Goal: Entertainment & Leisure: Browse casually

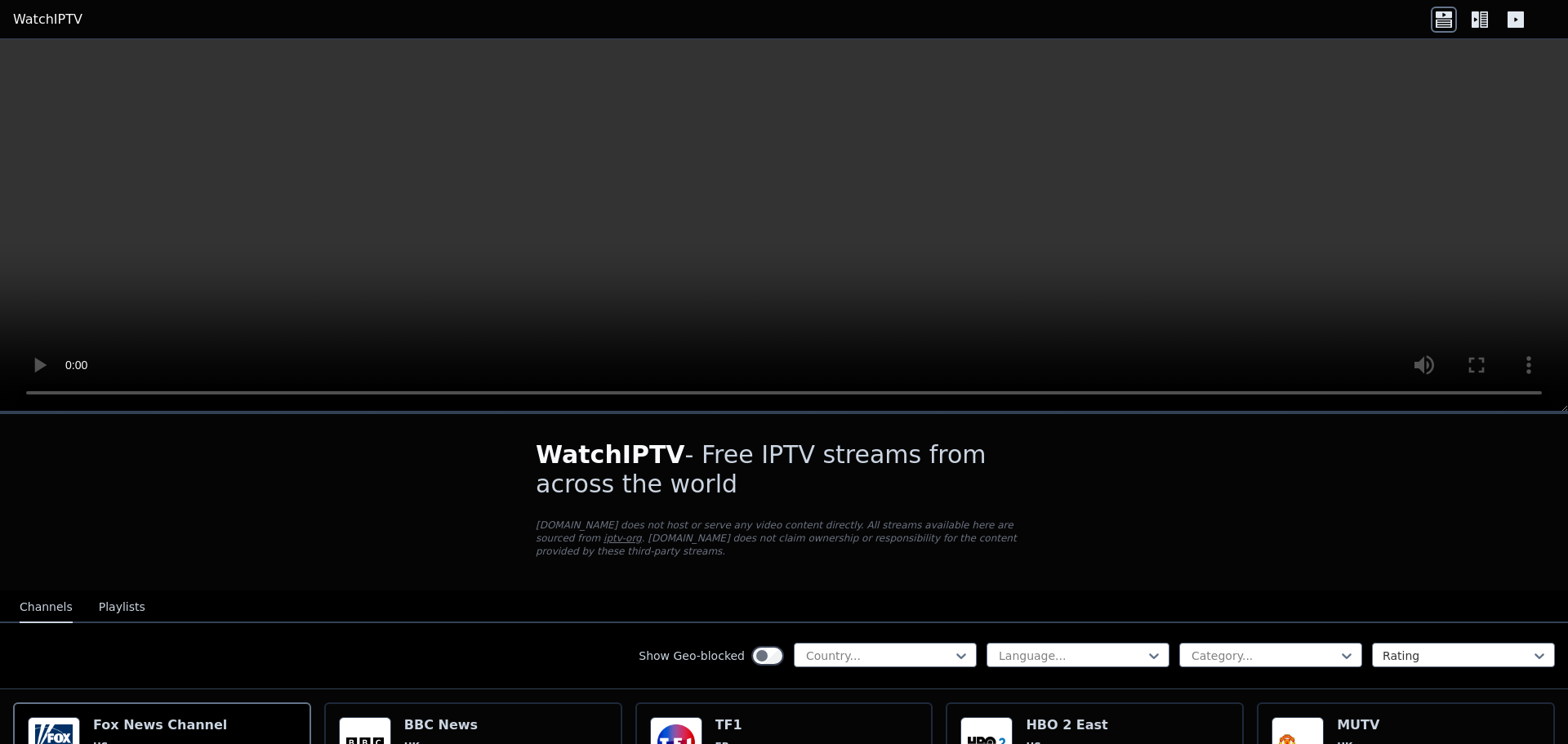
scroll to position [163, 0]
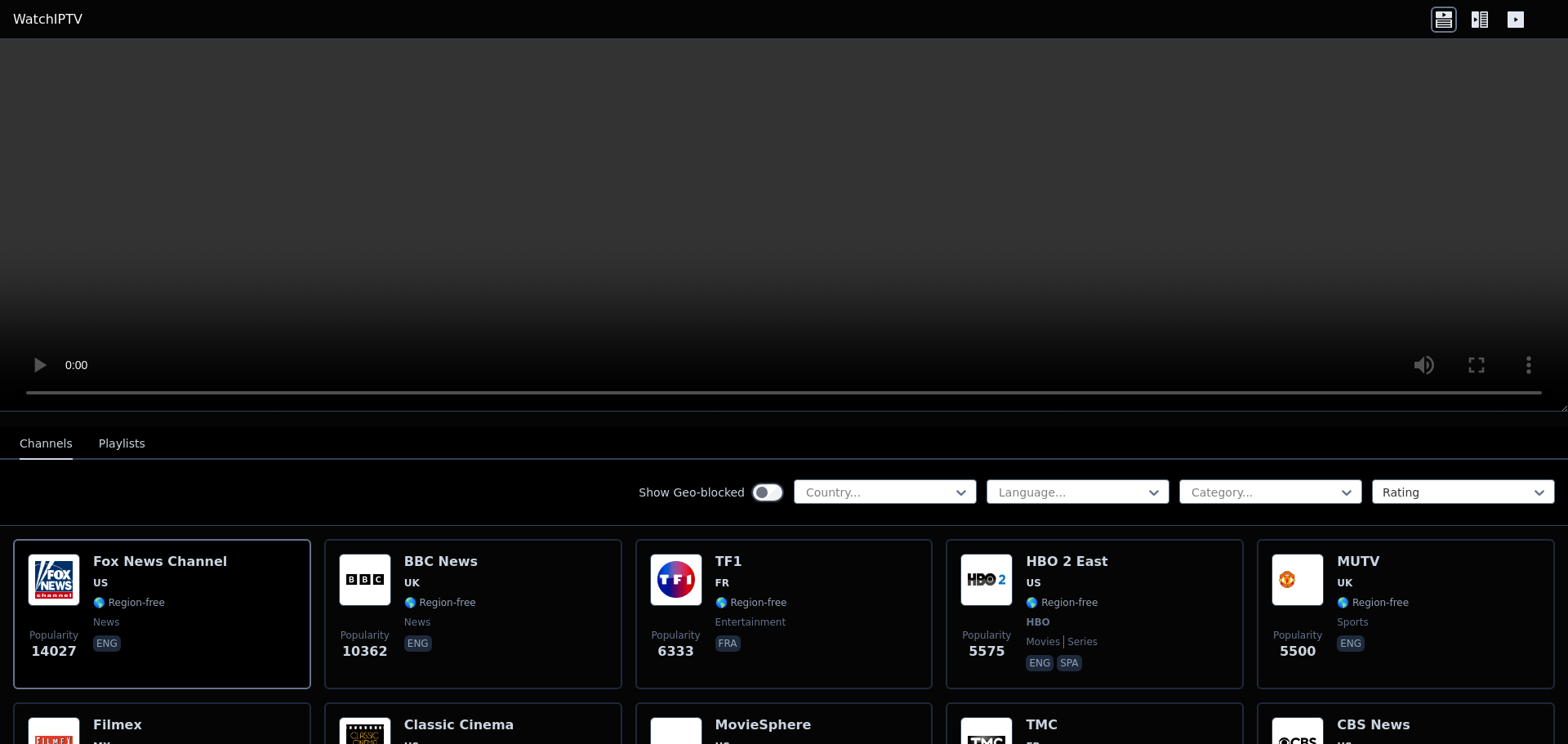
click at [119, 429] on button "Playlists" at bounding box center [122, 445] width 47 height 31
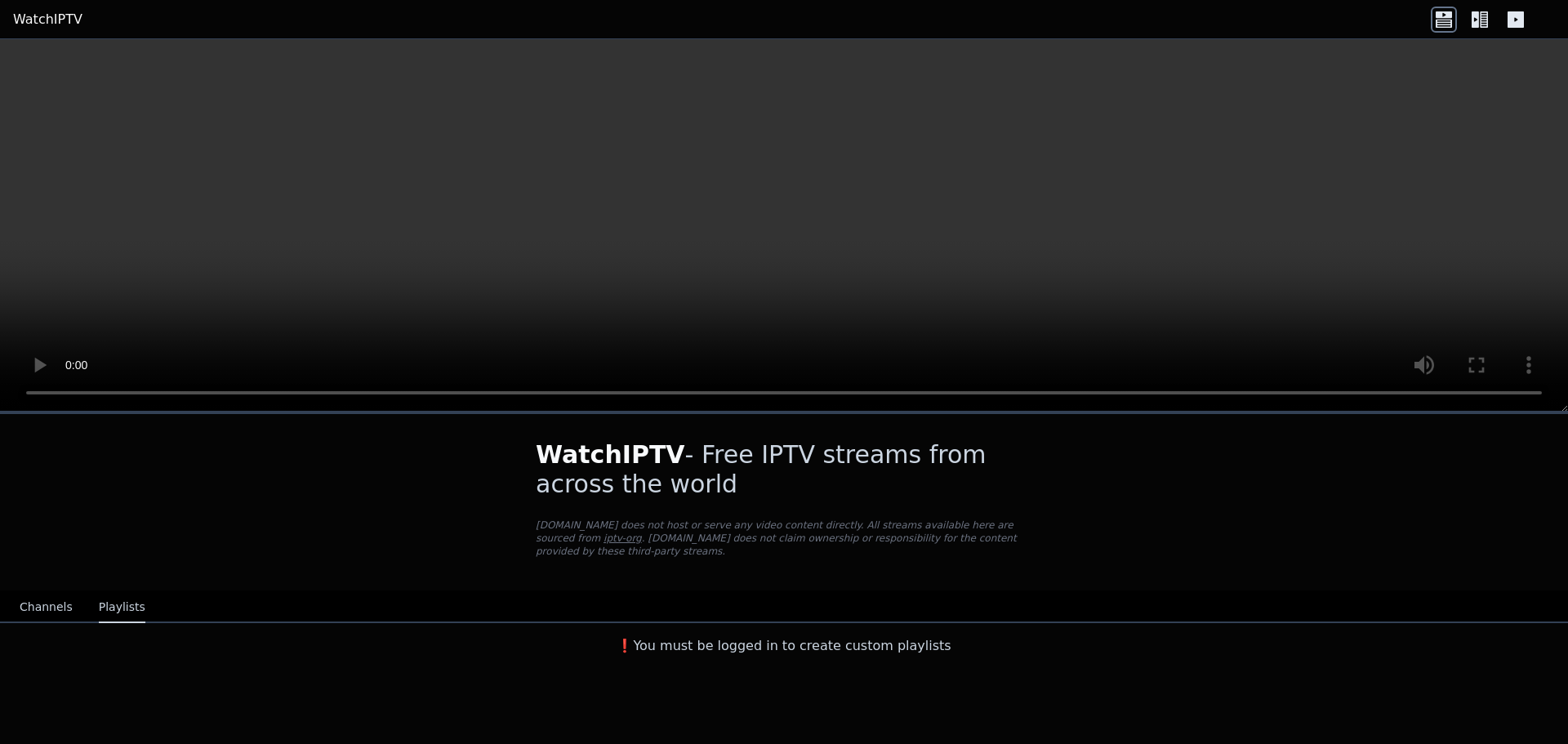
click at [42, 592] on button "Channels" at bounding box center [46, 608] width 53 height 31
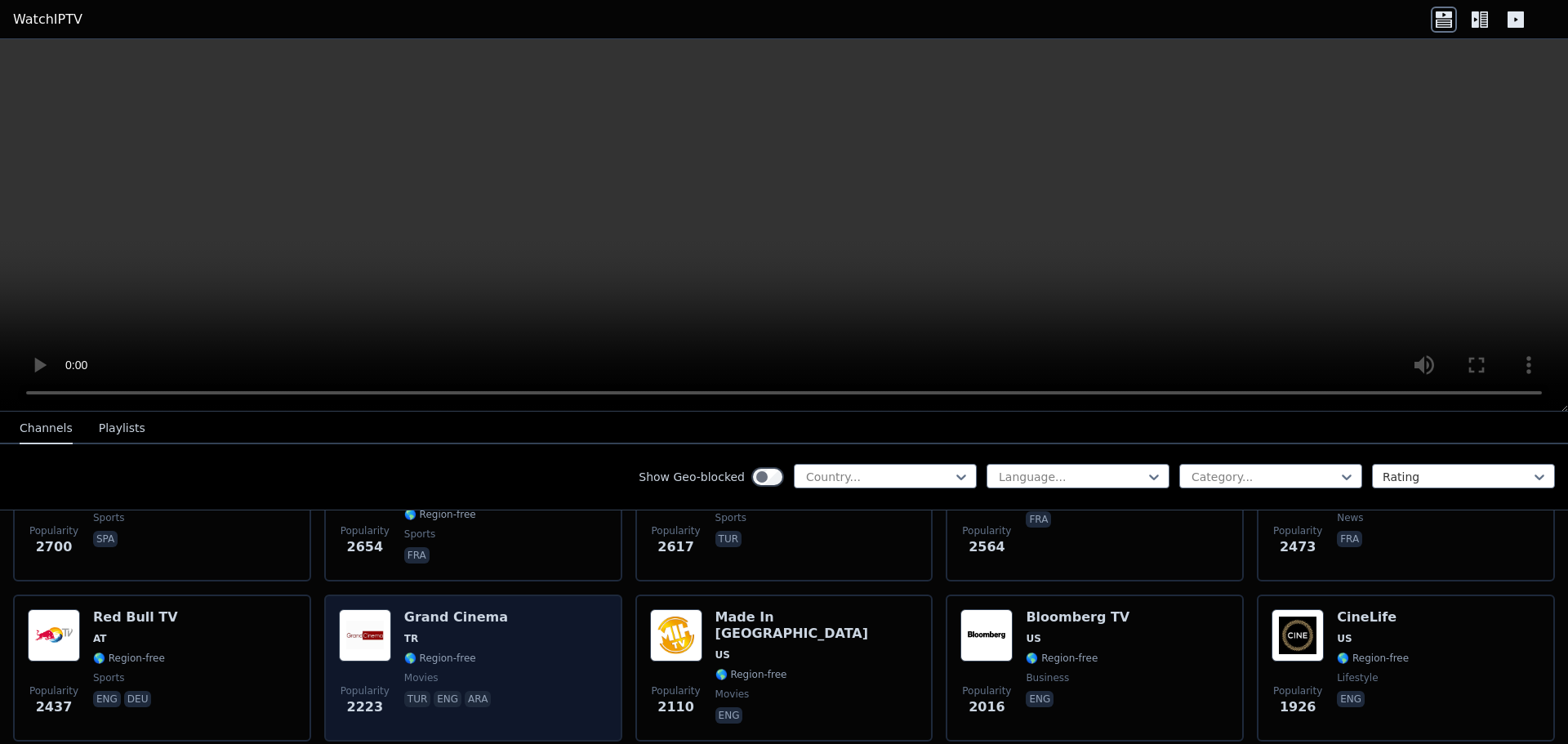
scroll to position [735, 0]
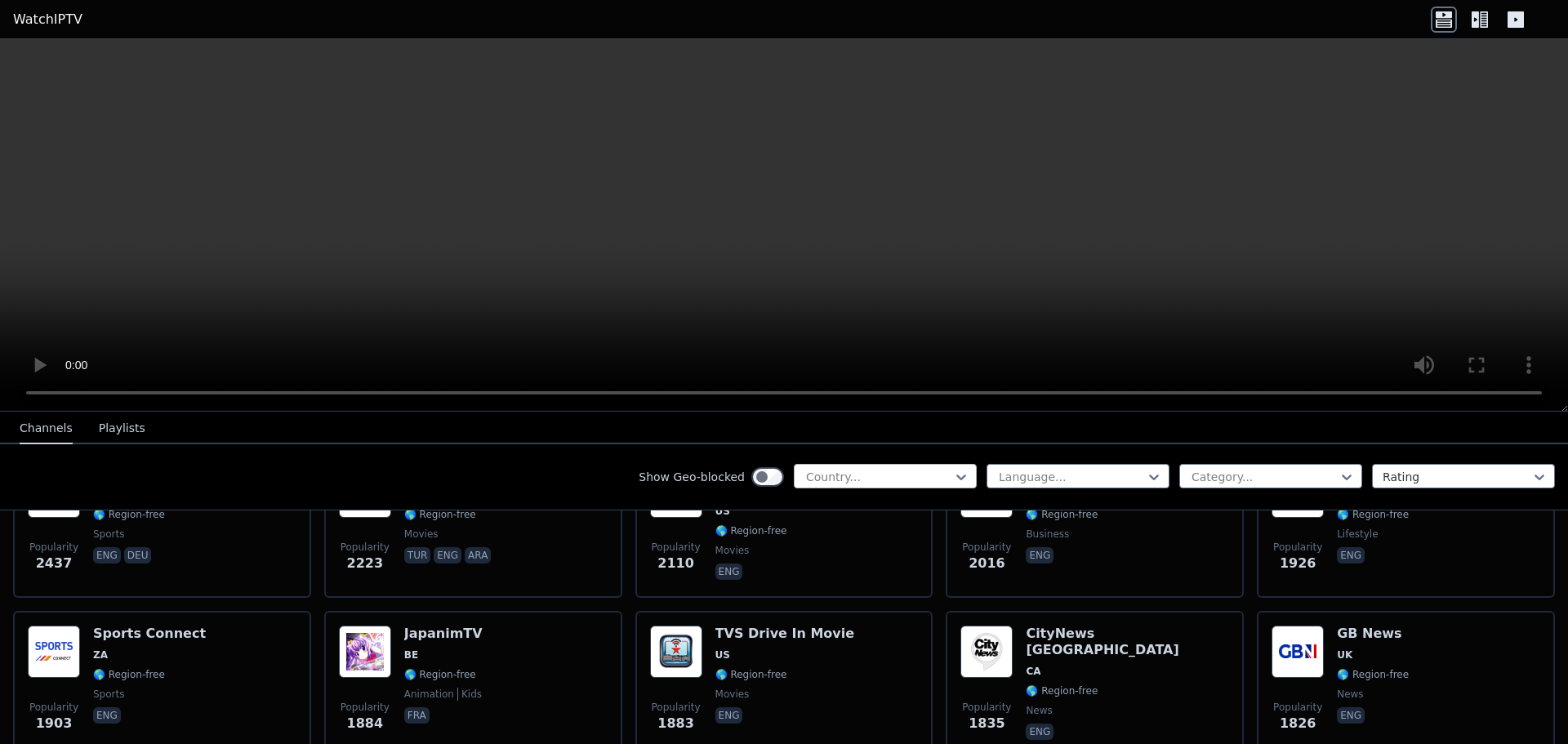
click at [891, 467] on div "Country..." at bounding box center [885, 476] width 183 height 25
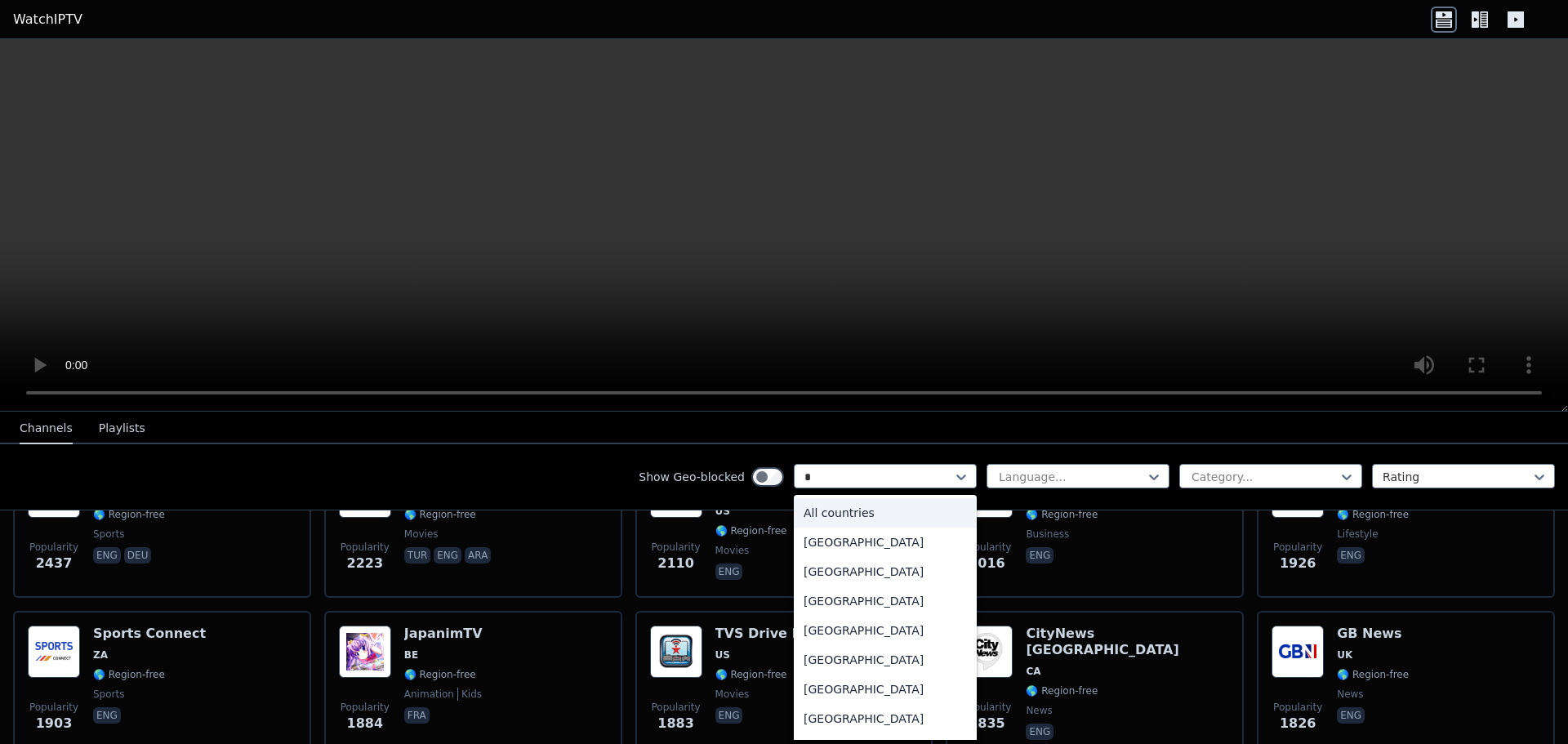
type input "**"
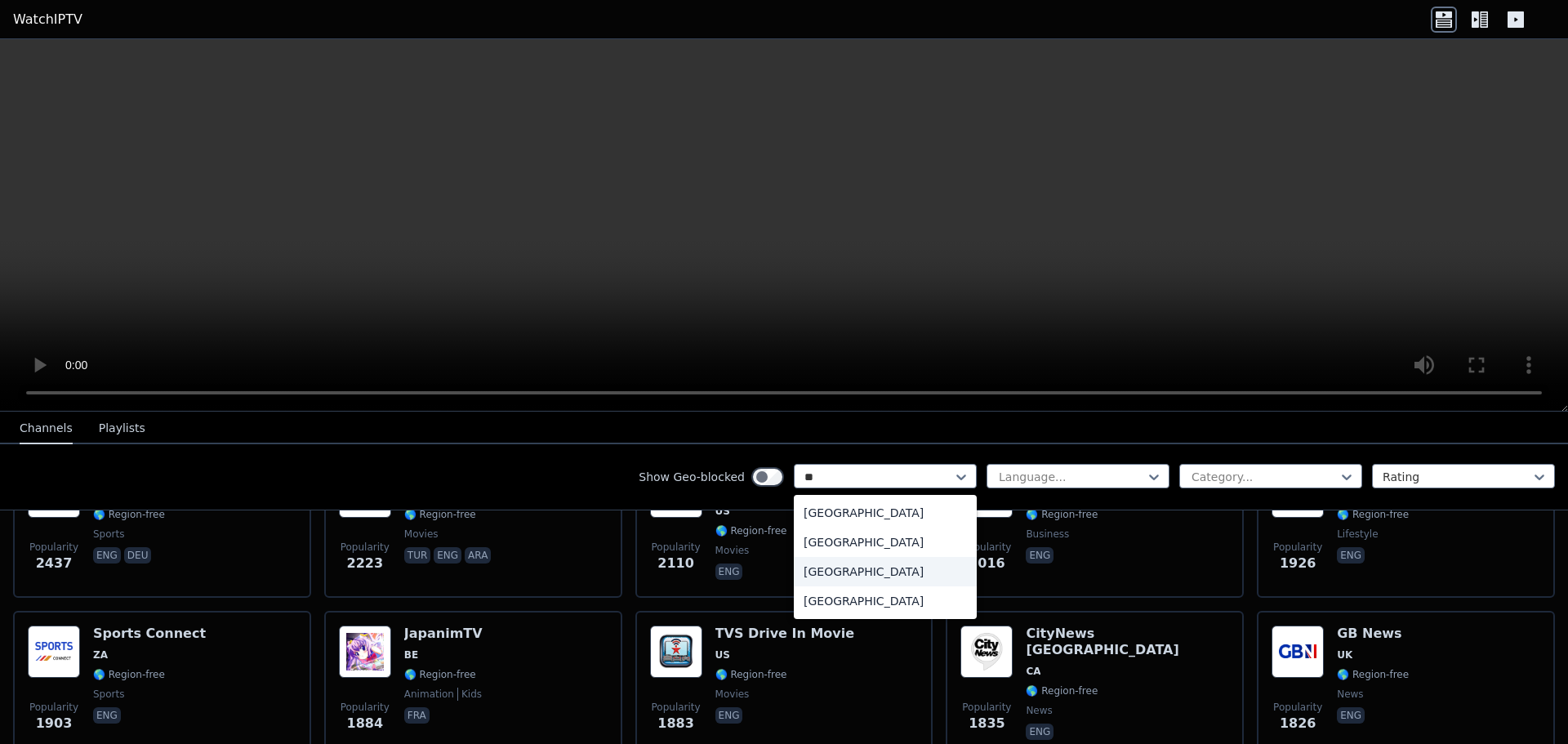
click at [810, 570] on div "[GEOGRAPHIC_DATA]" at bounding box center [885, 572] width 183 height 29
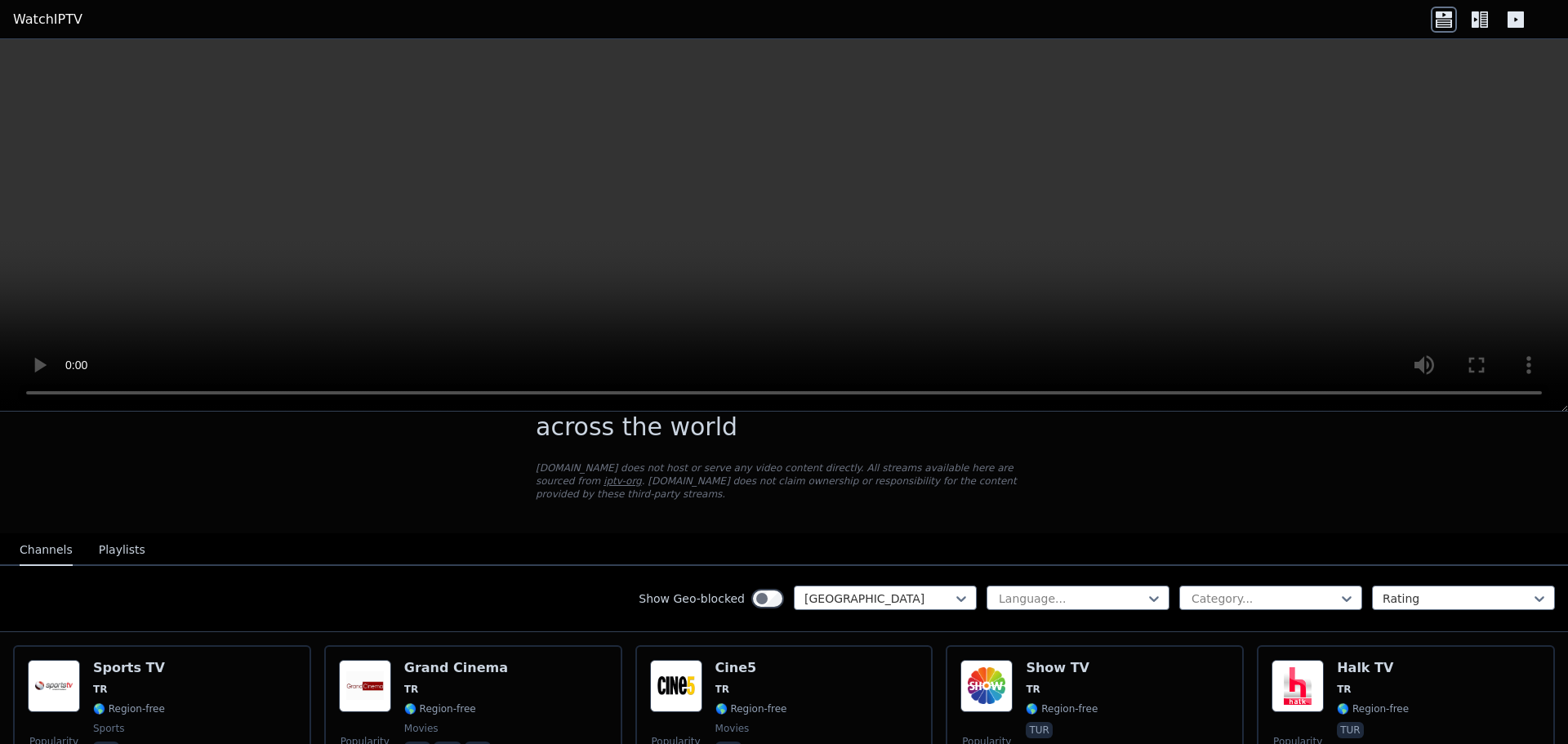
scroll to position [81, 0]
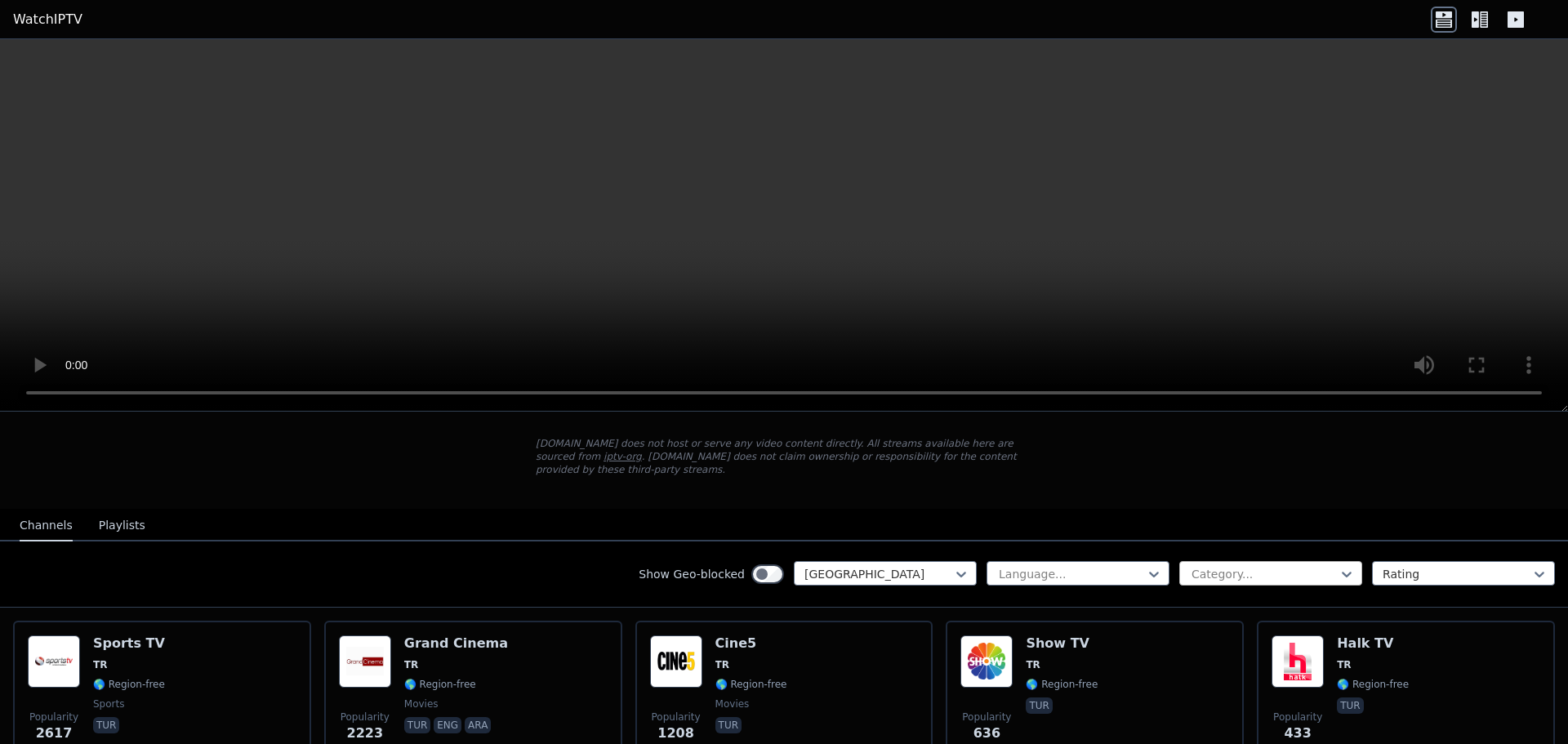
click at [1256, 566] on div at bounding box center [1263, 574] width 148 height 16
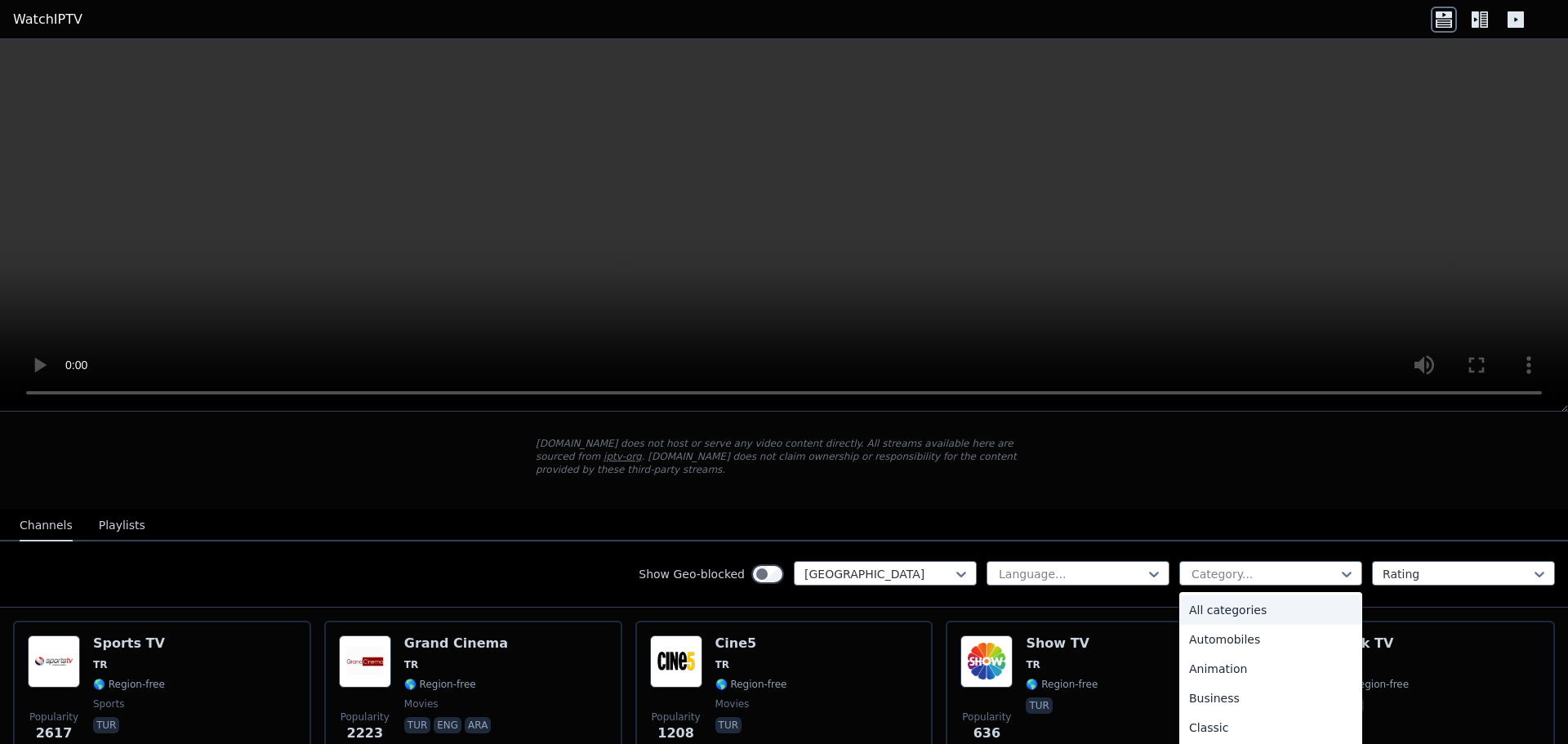
click at [1332, 509] on nav "Channels Playlists" at bounding box center [784, 525] width 1568 height 33
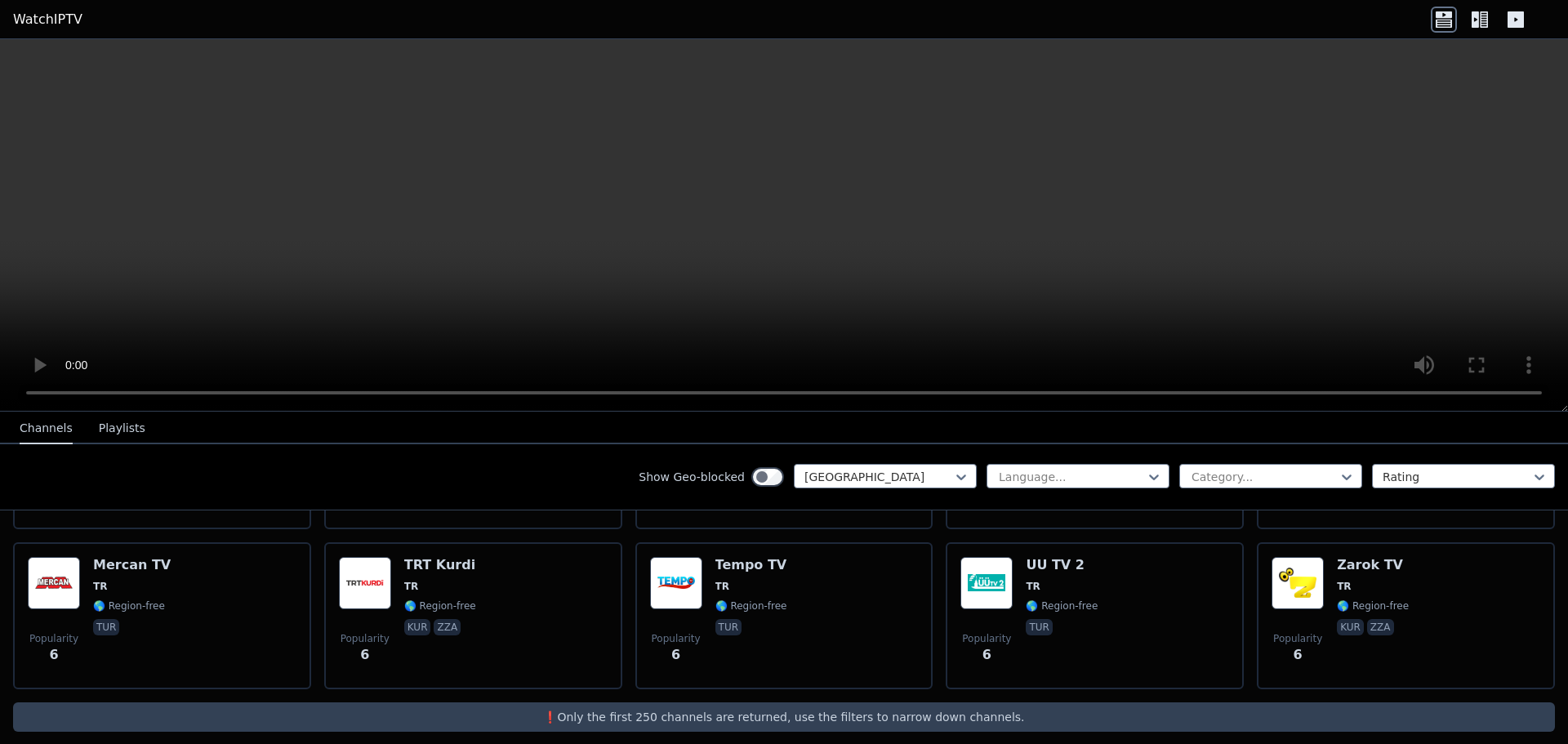
scroll to position [294, 0]
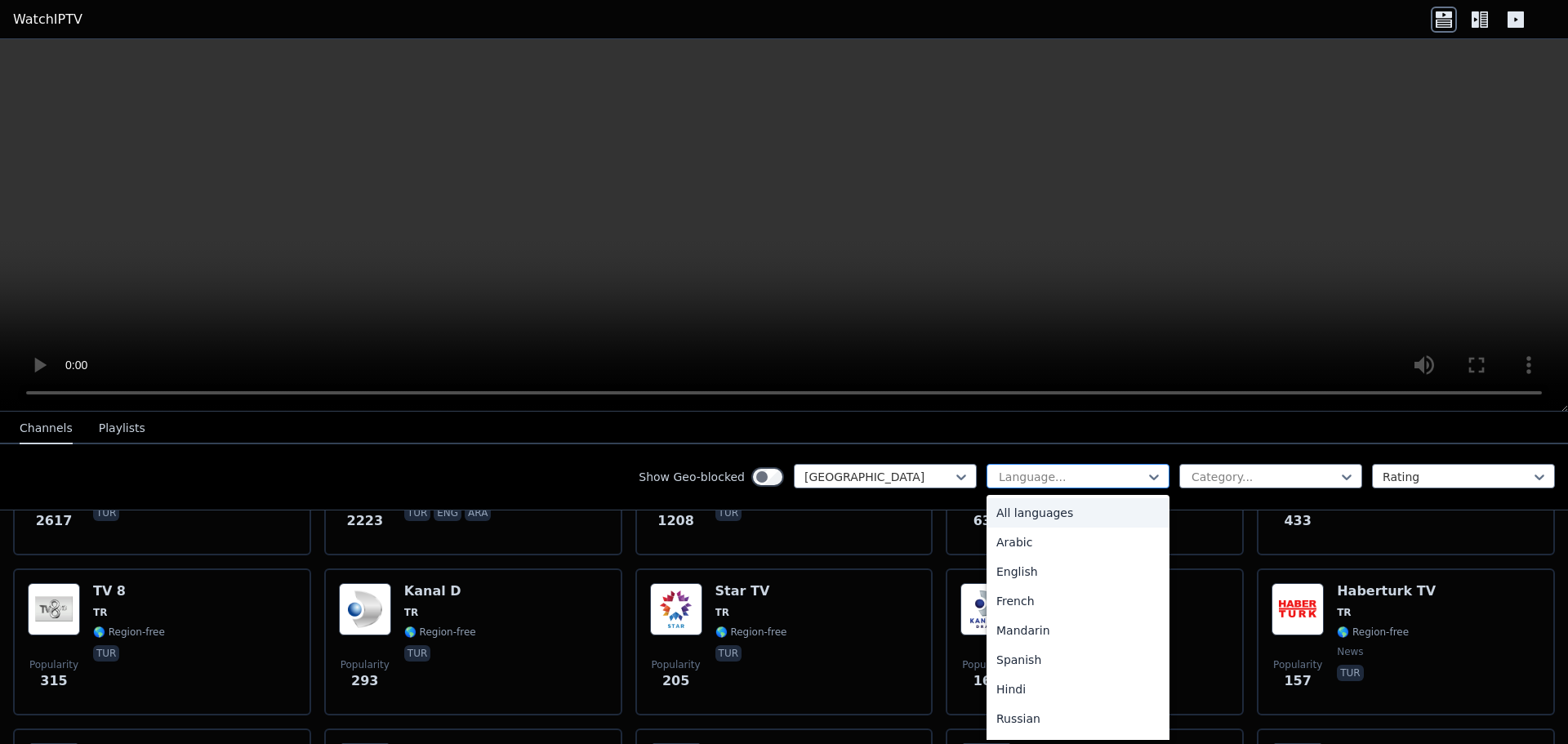
click at [1076, 482] on div at bounding box center [1071, 477] width 148 height 16
click at [1179, 469] on div "Category..." at bounding box center [1271, 476] width 183 height 25
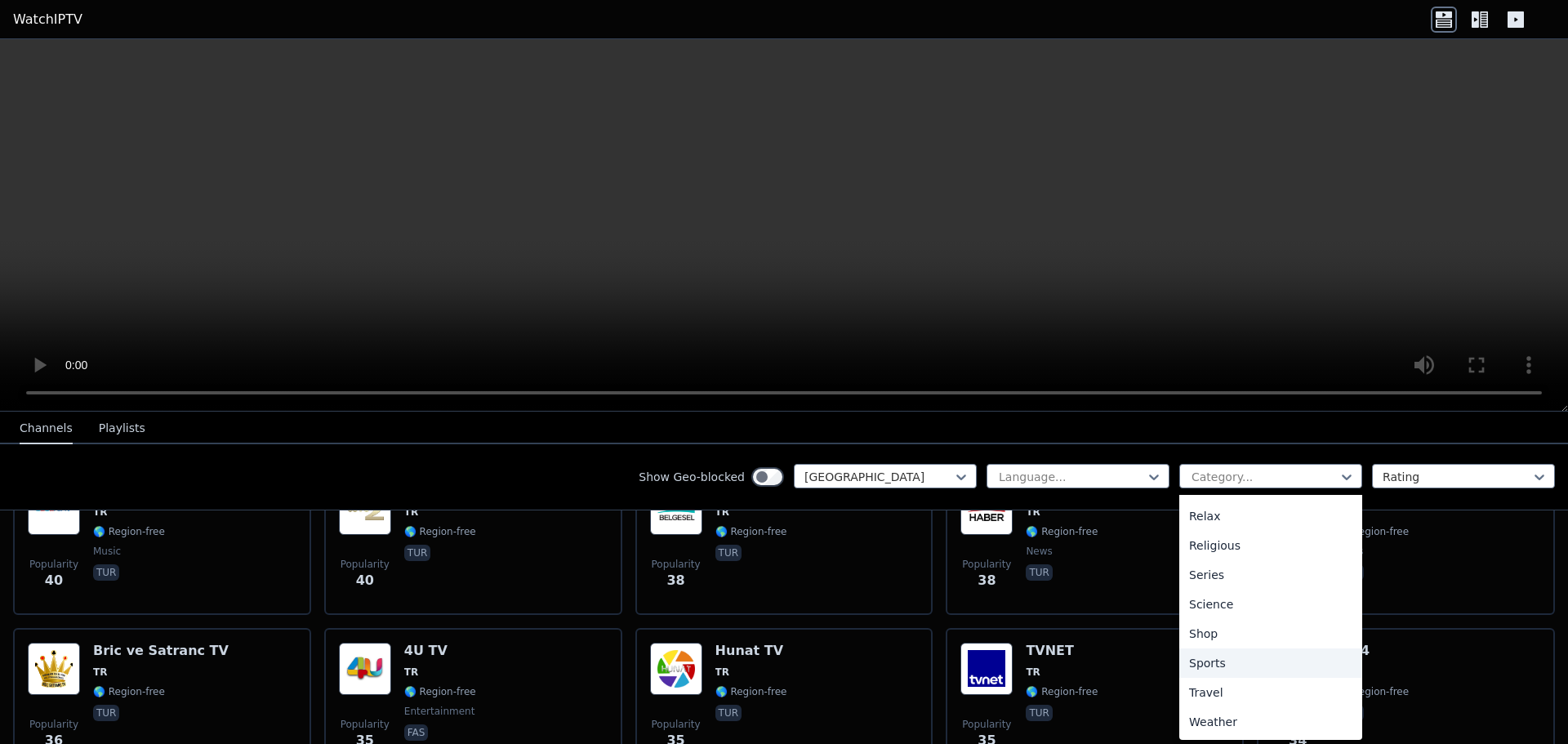
scroll to position [1519, 0]
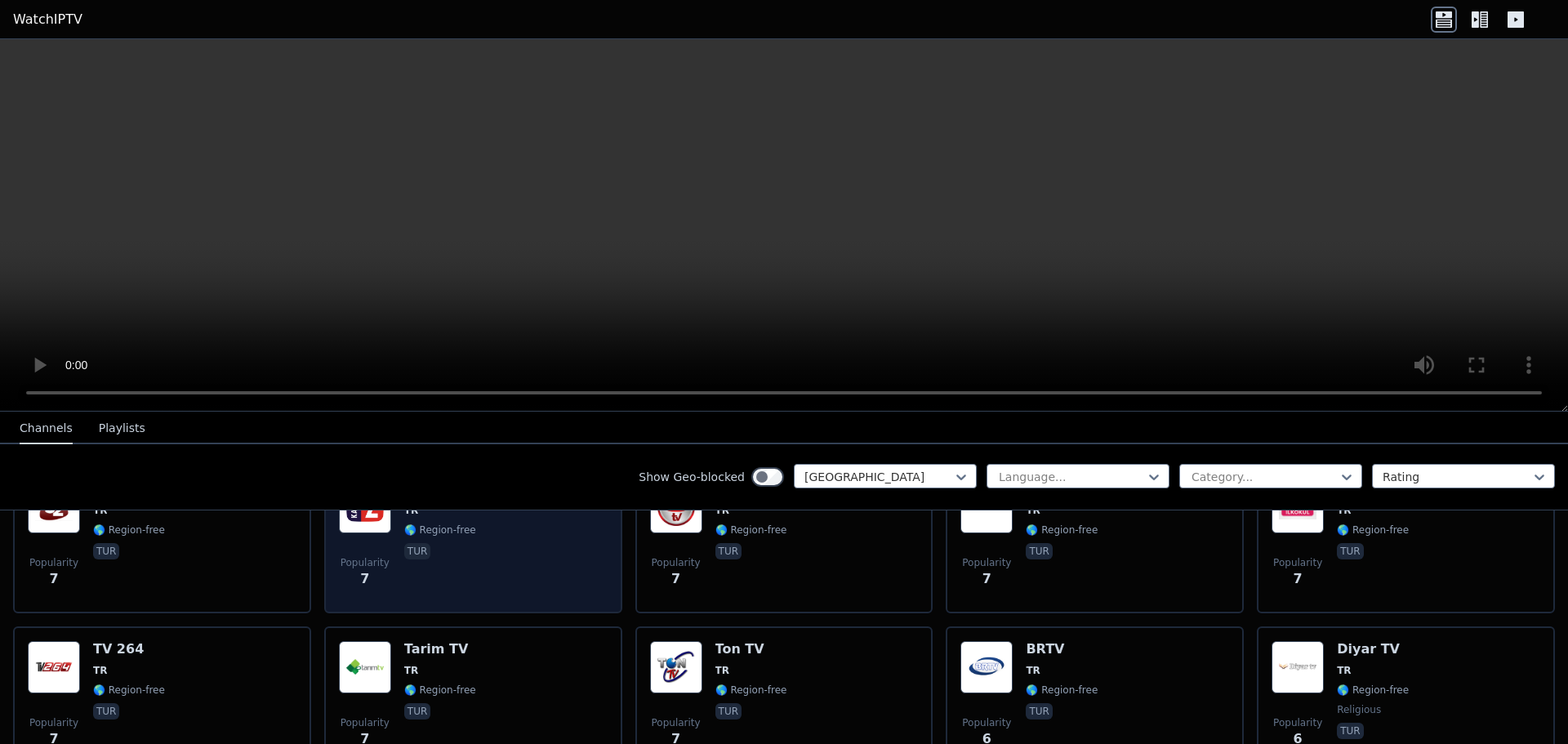
scroll to position [5038, 0]
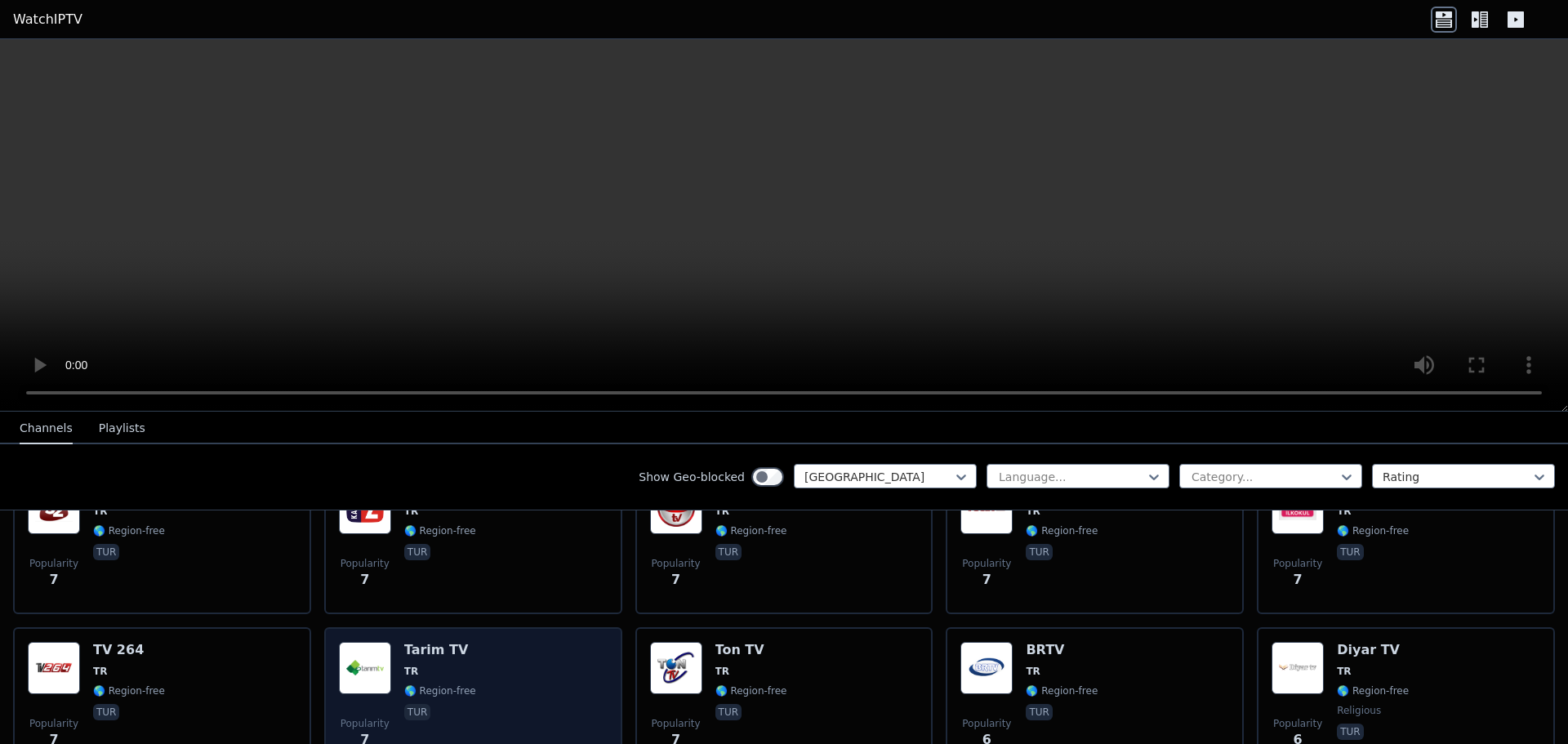
click at [408, 627] on div "Popularity 7 Tarim TV TR 🌎 Region-free tur" at bounding box center [473, 700] width 298 height 147
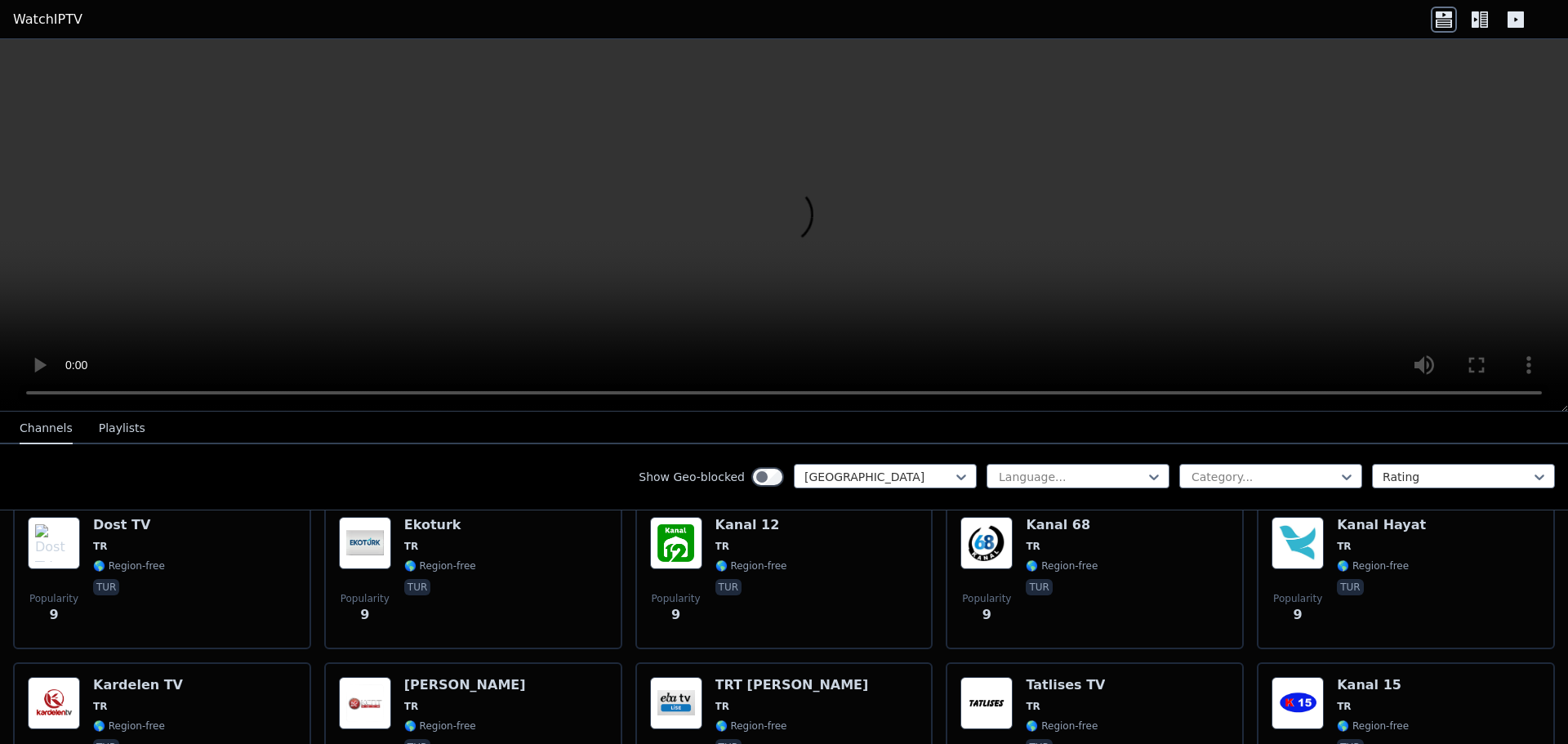
scroll to position [4139, 0]
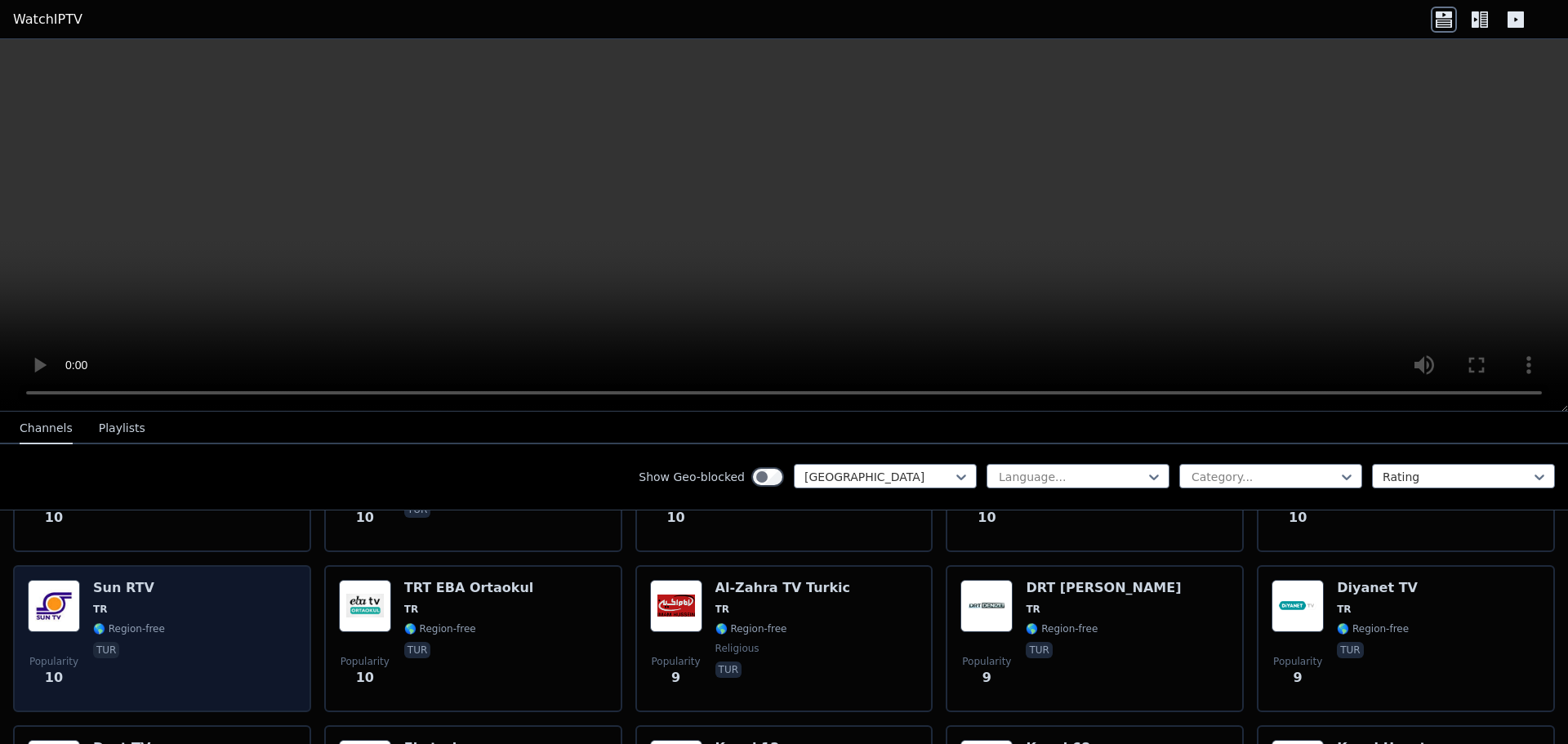
click at [229, 596] on div "Popularity 10 Sun RTV TR 🌎 Region-free tur" at bounding box center [162, 639] width 269 height 118
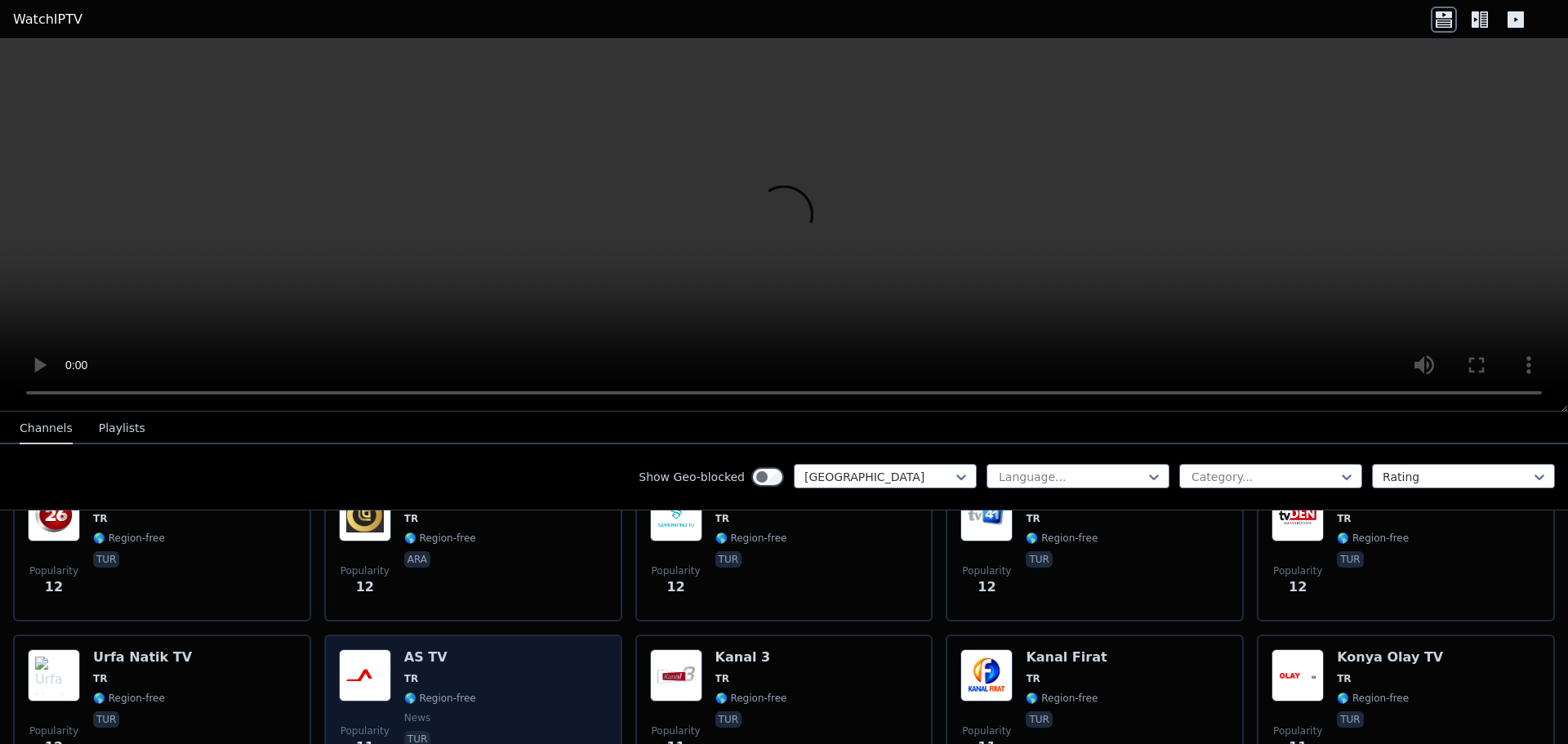
scroll to position [3404, 0]
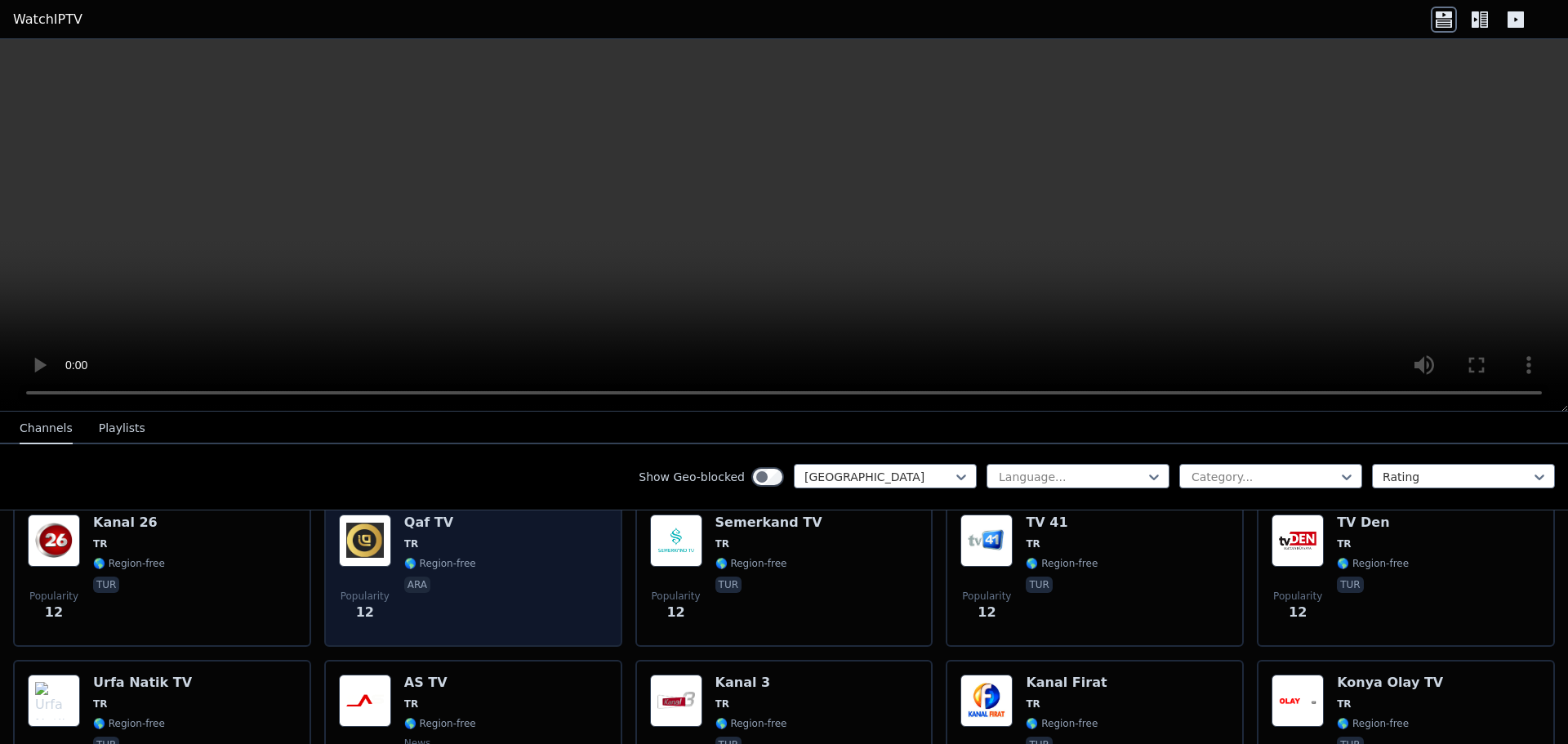
click at [482, 559] on div "Popularity 12 Qaf TV TR 🌎 Region-free ara" at bounding box center [473, 573] width 269 height 118
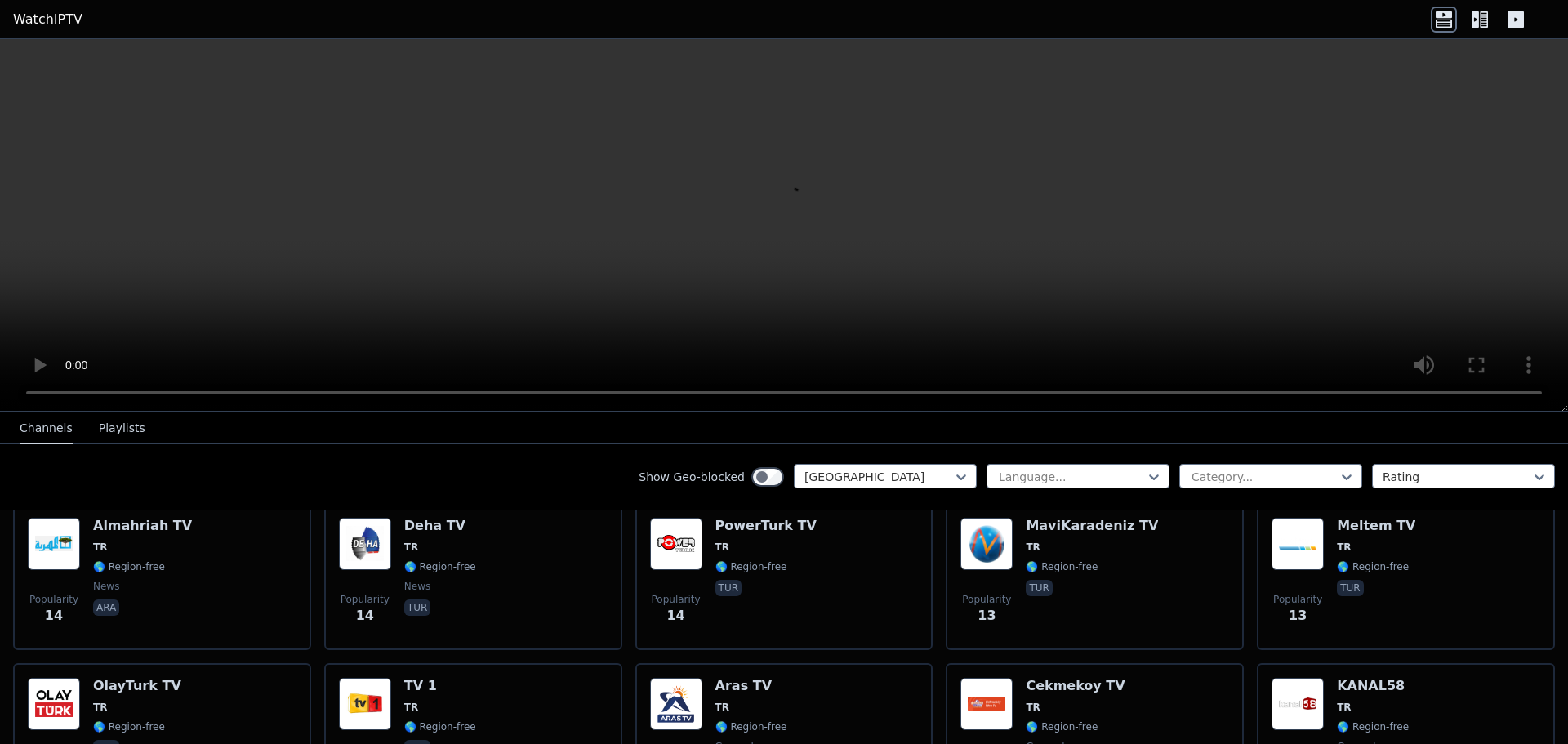
scroll to position [3078, 0]
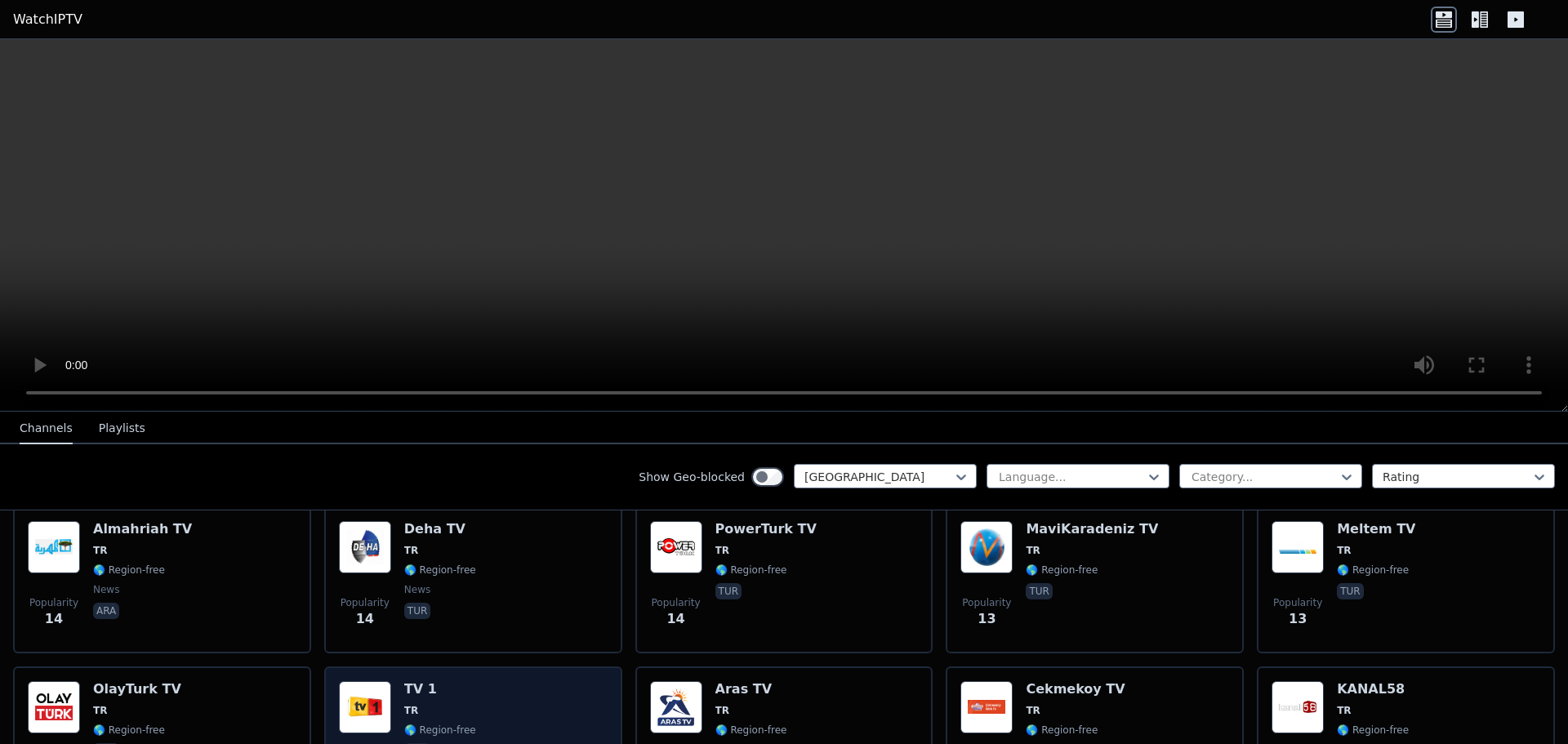
click at [368, 682] on img at bounding box center [364, 706] width 52 height 52
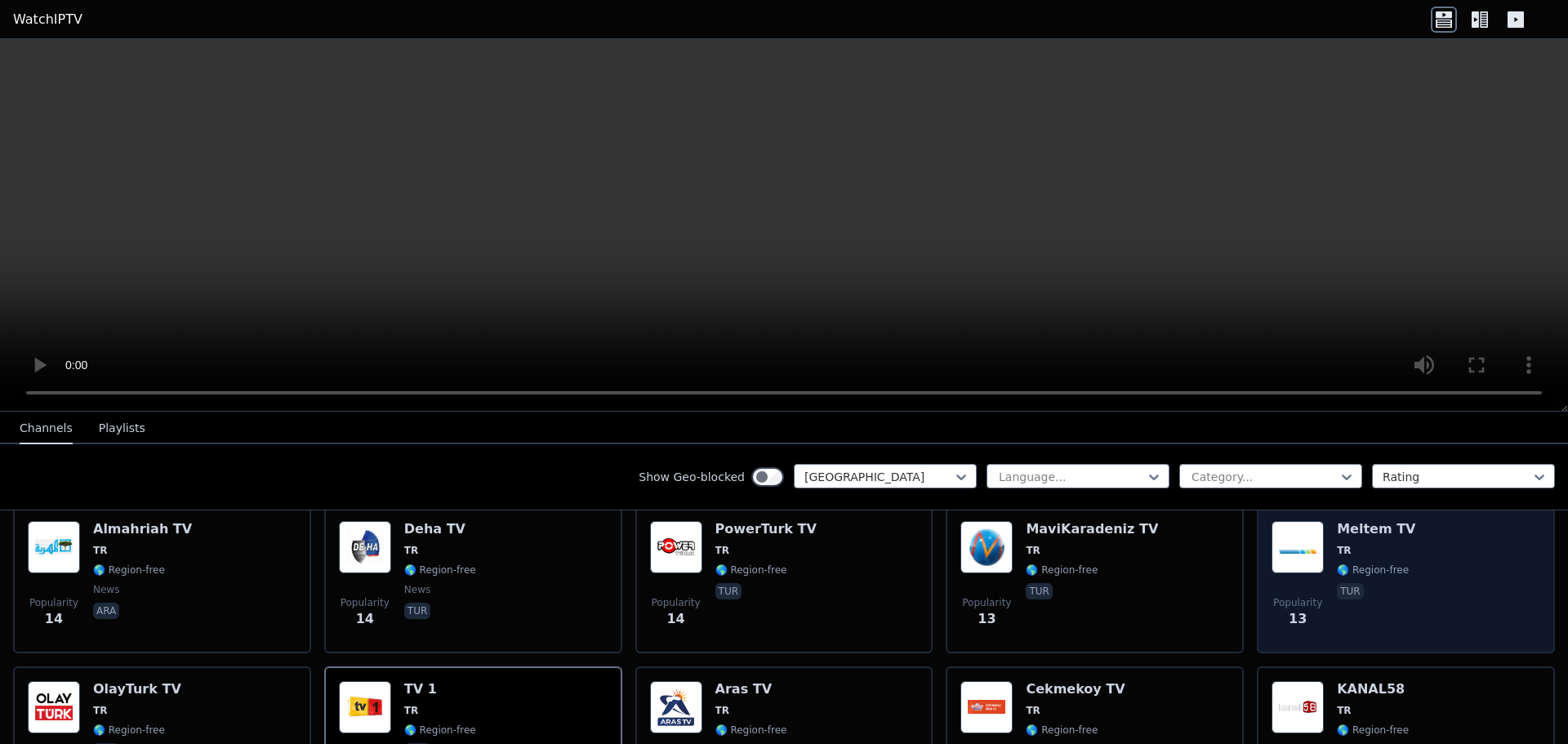
click at [1308, 551] on img at bounding box center [1297, 546] width 52 height 52
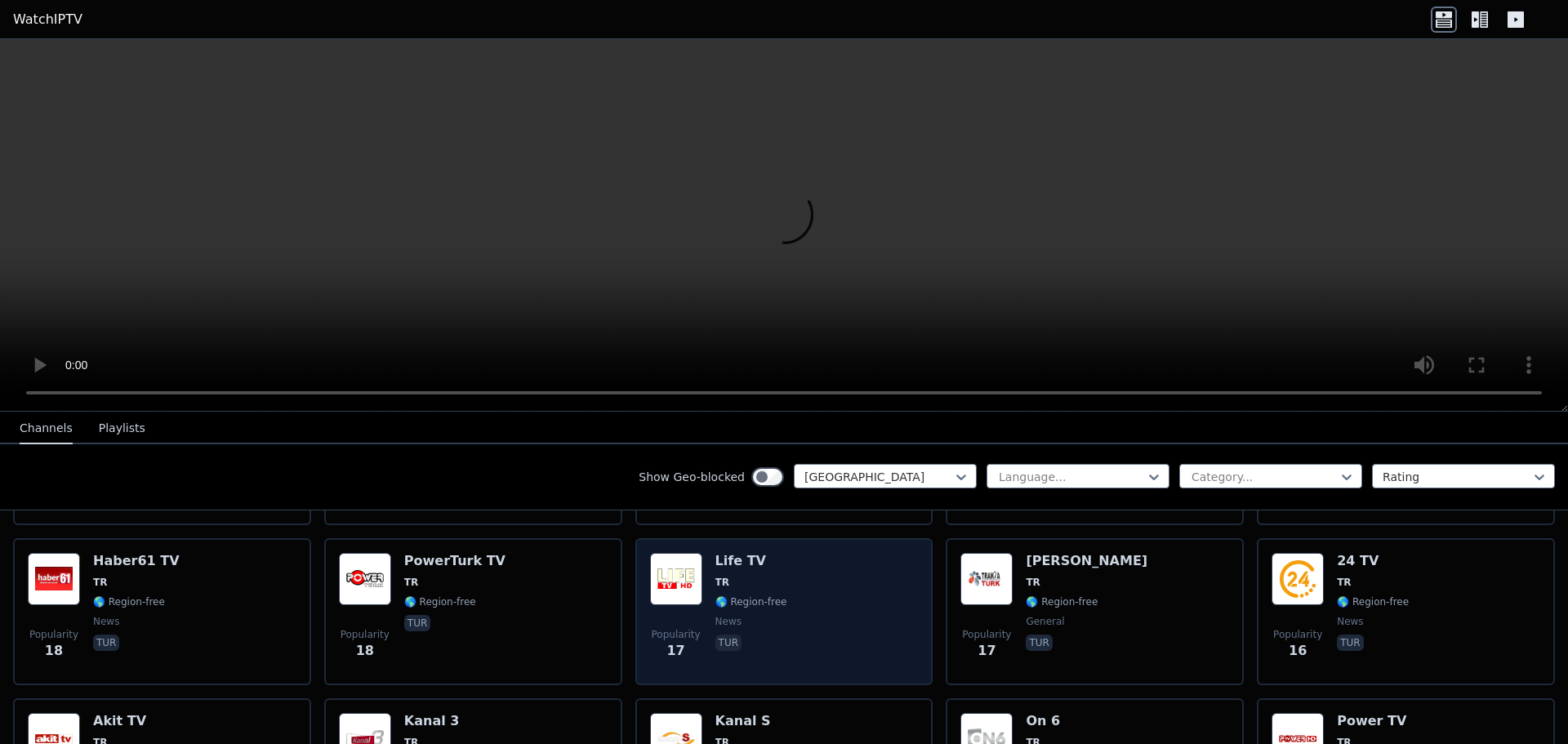
scroll to position [2506, 0]
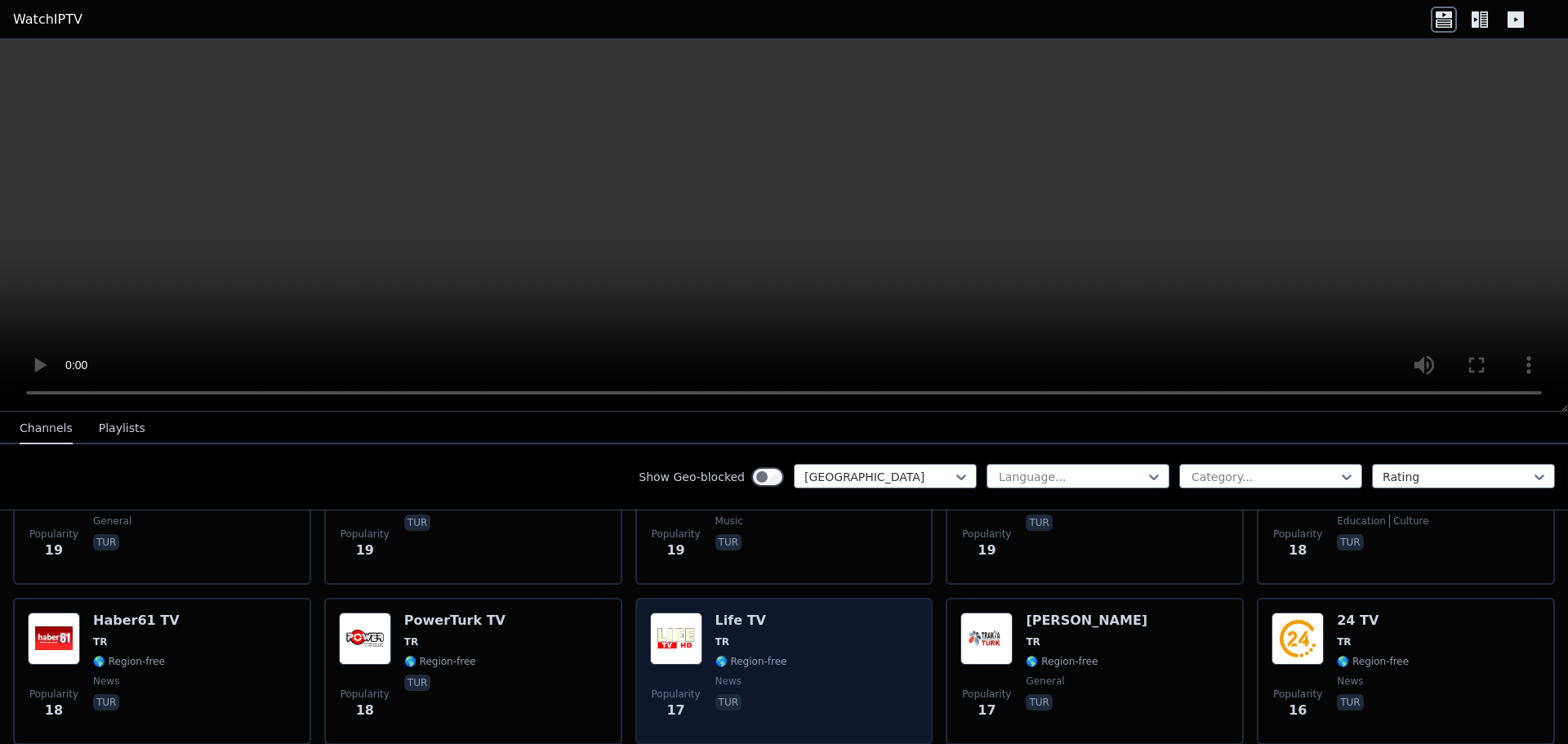
click at [832, 612] on div "Popularity 17 Life TV TR 🌎 Region-free news tur" at bounding box center [784, 671] width 269 height 118
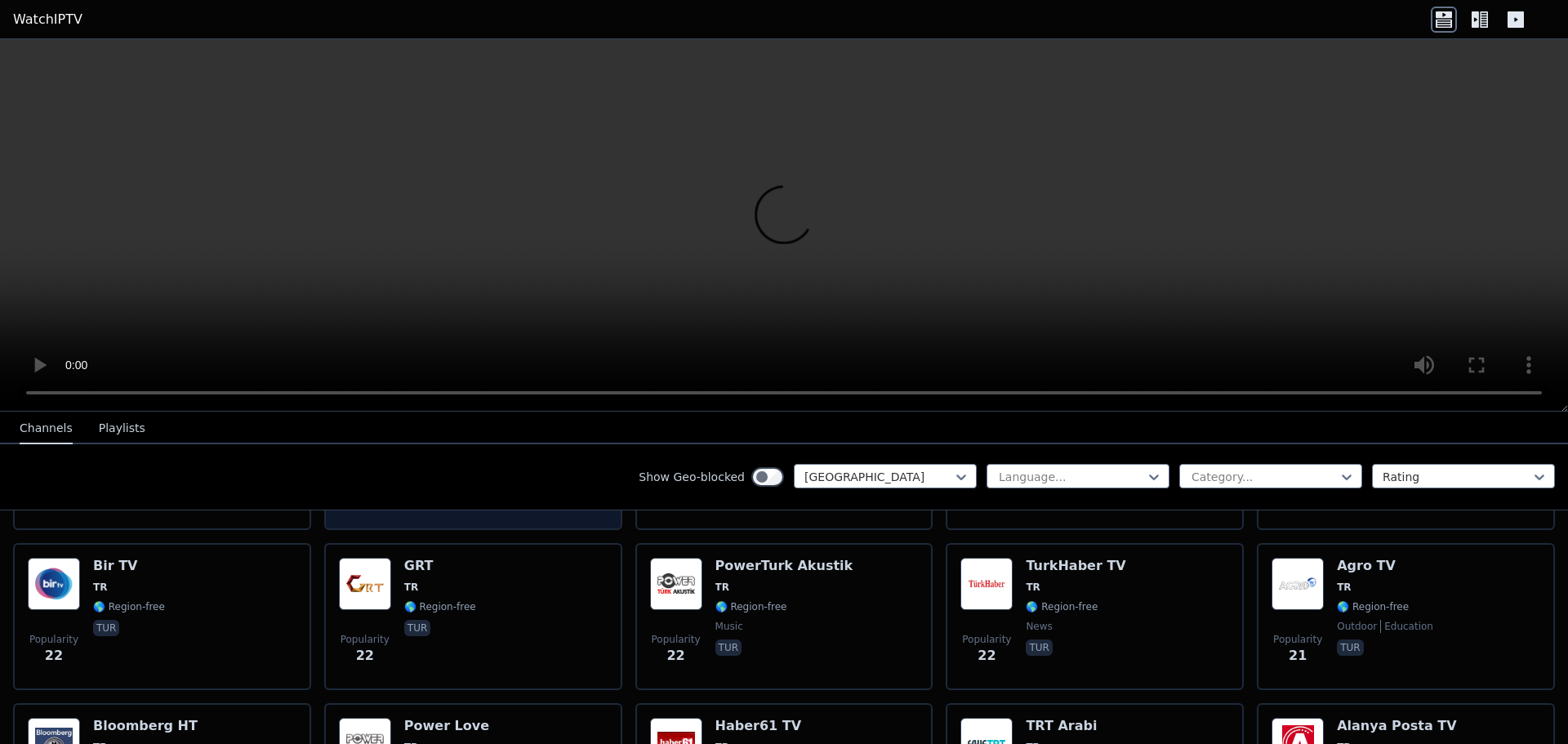
scroll to position [1852, 0]
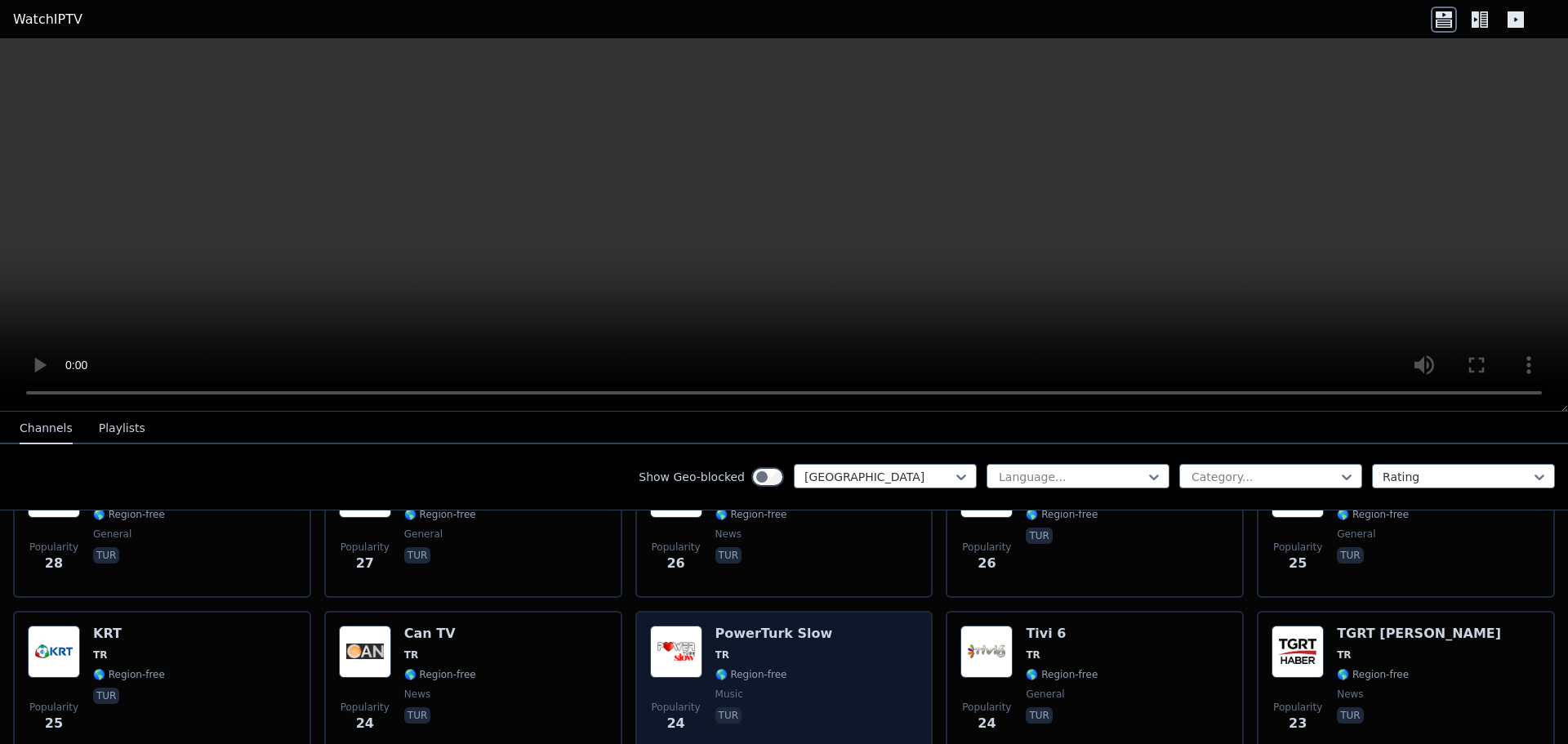
click at [698, 626] on div "Popularity 24 PowerTurk Slow TR 🌎 Region-free music tur" at bounding box center [784, 685] width 269 height 118
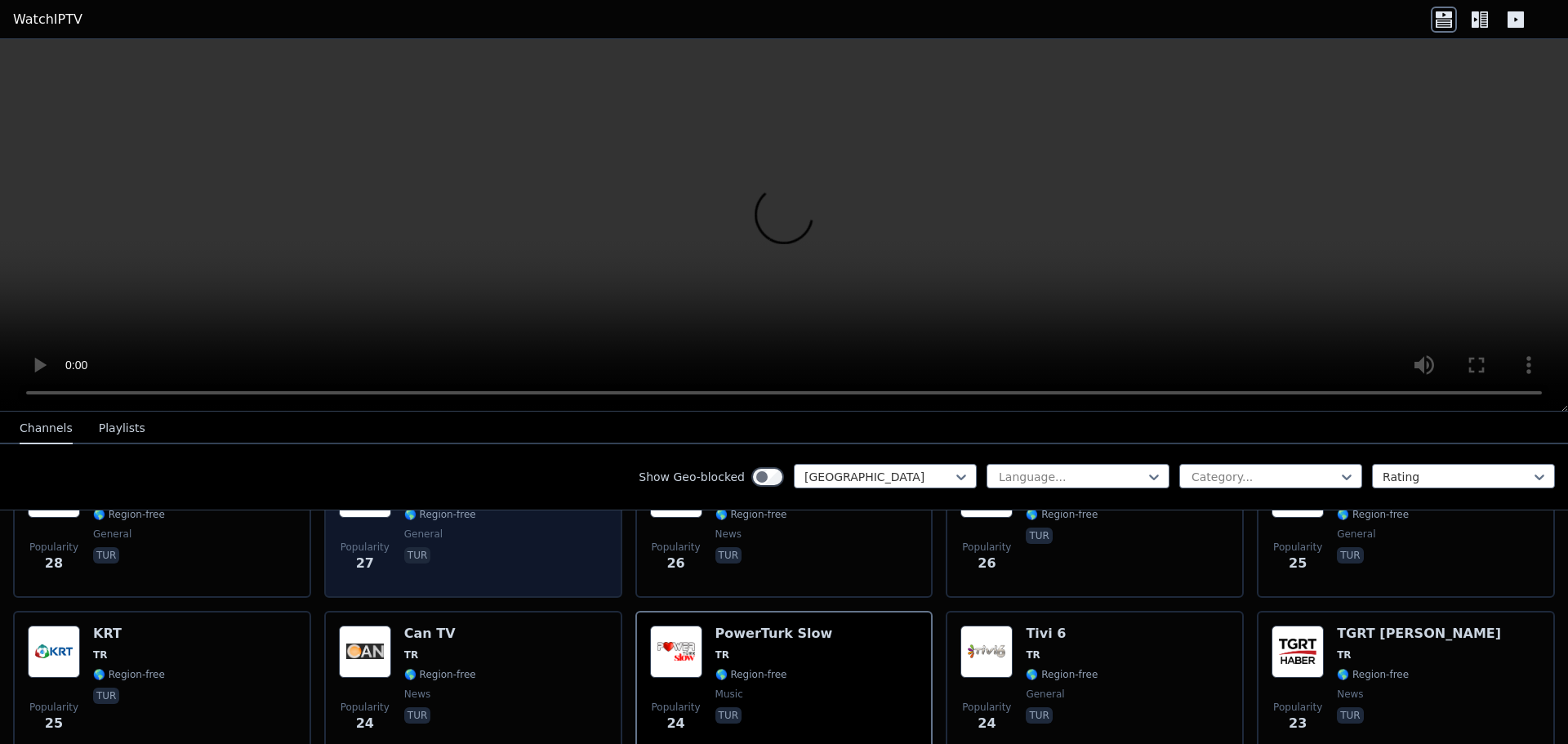
scroll to position [1771, 0]
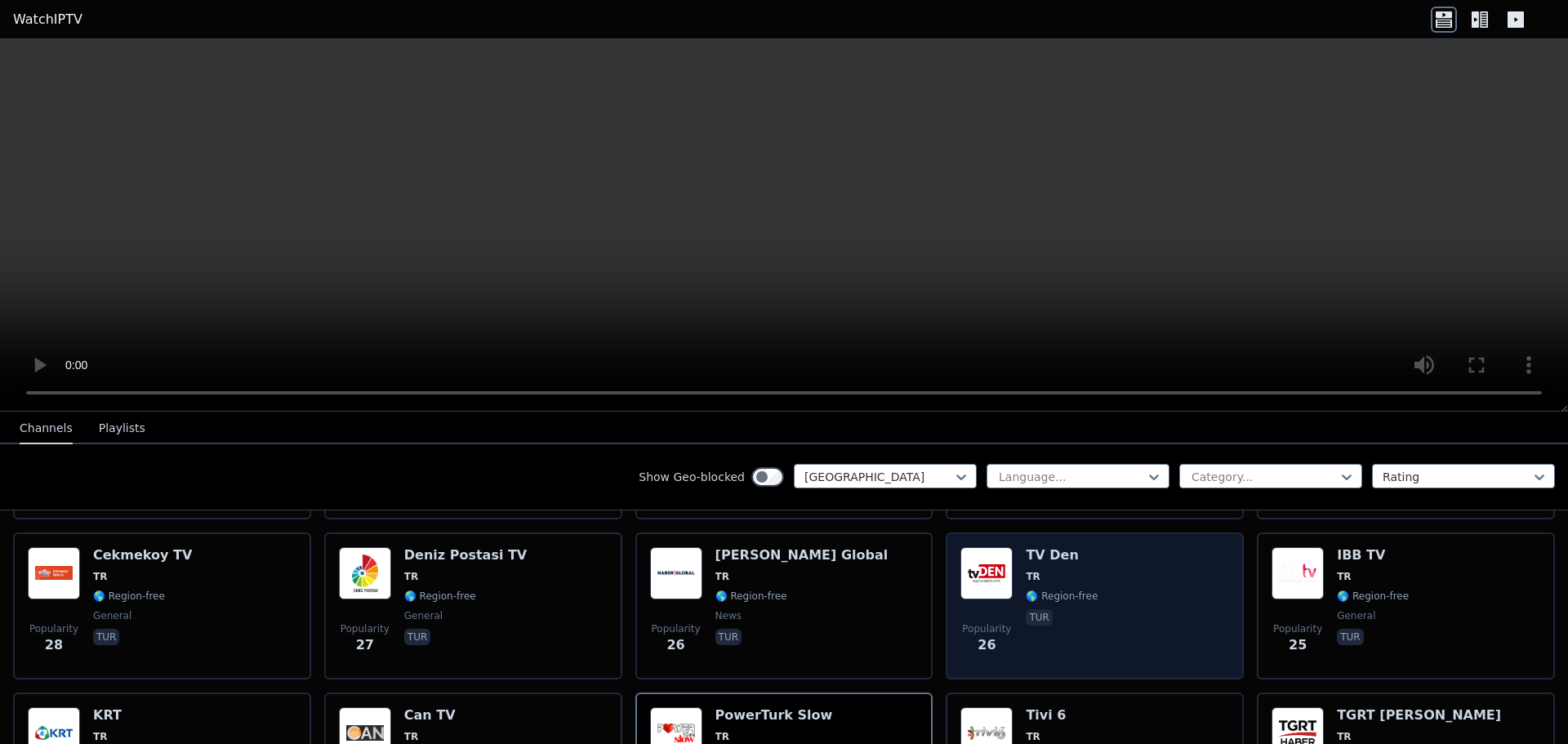
click at [974, 570] on img at bounding box center [986, 573] width 52 height 52
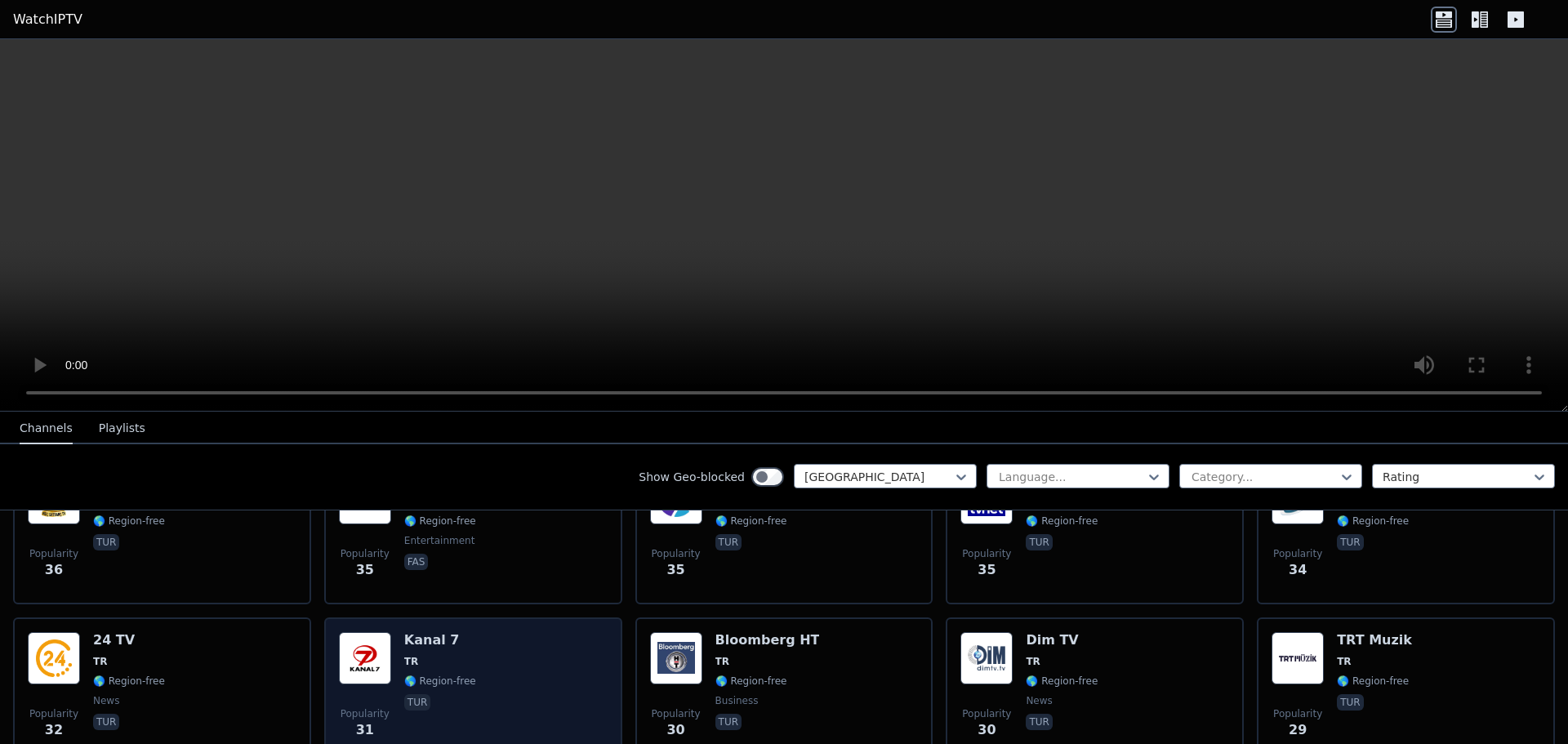
click at [486, 632] on div "Popularity 31 Kanal 7 TR 🌎 Region-free tur" at bounding box center [473, 691] width 269 height 118
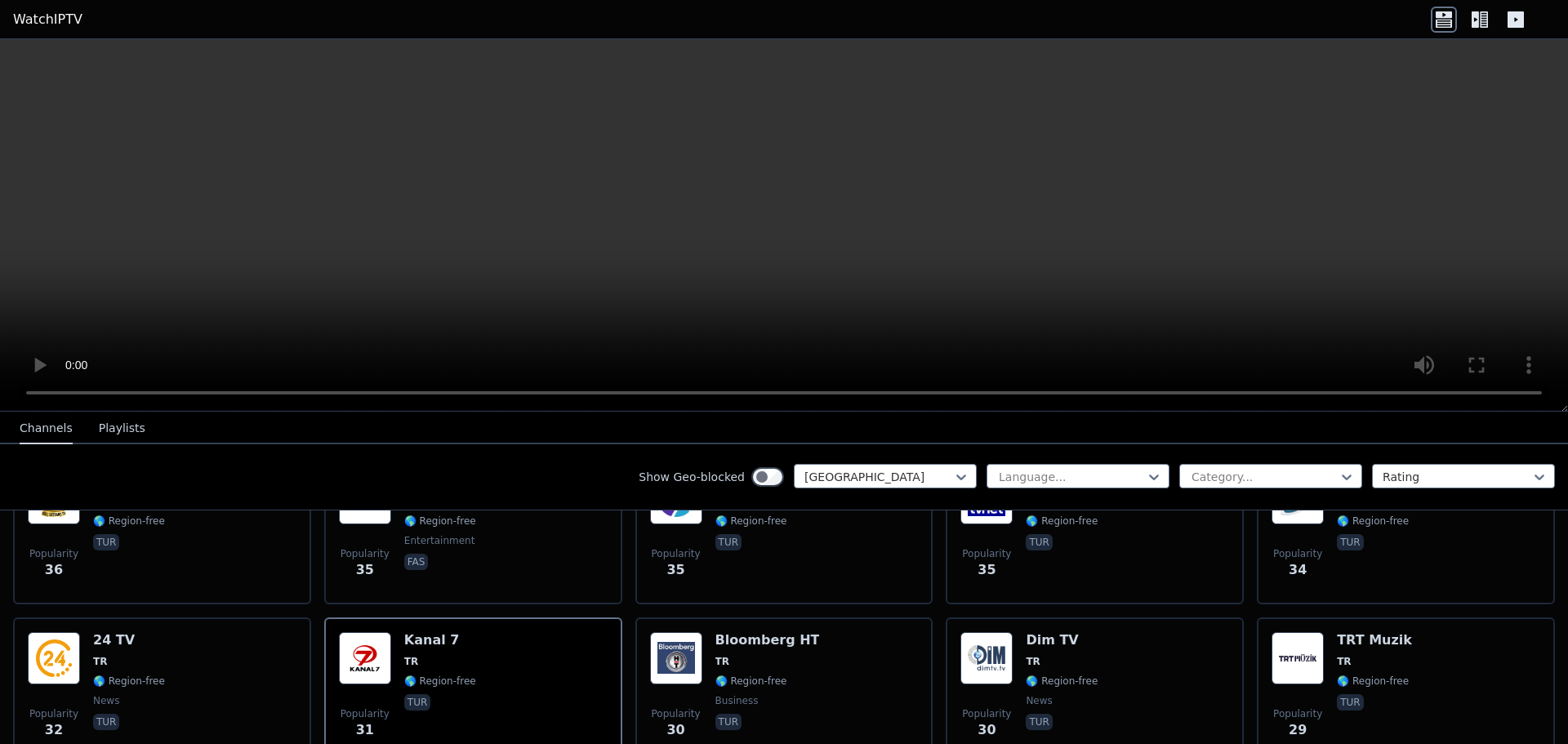
click at [127, 426] on button "Playlists" at bounding box center [122, 429] width 47 height 31
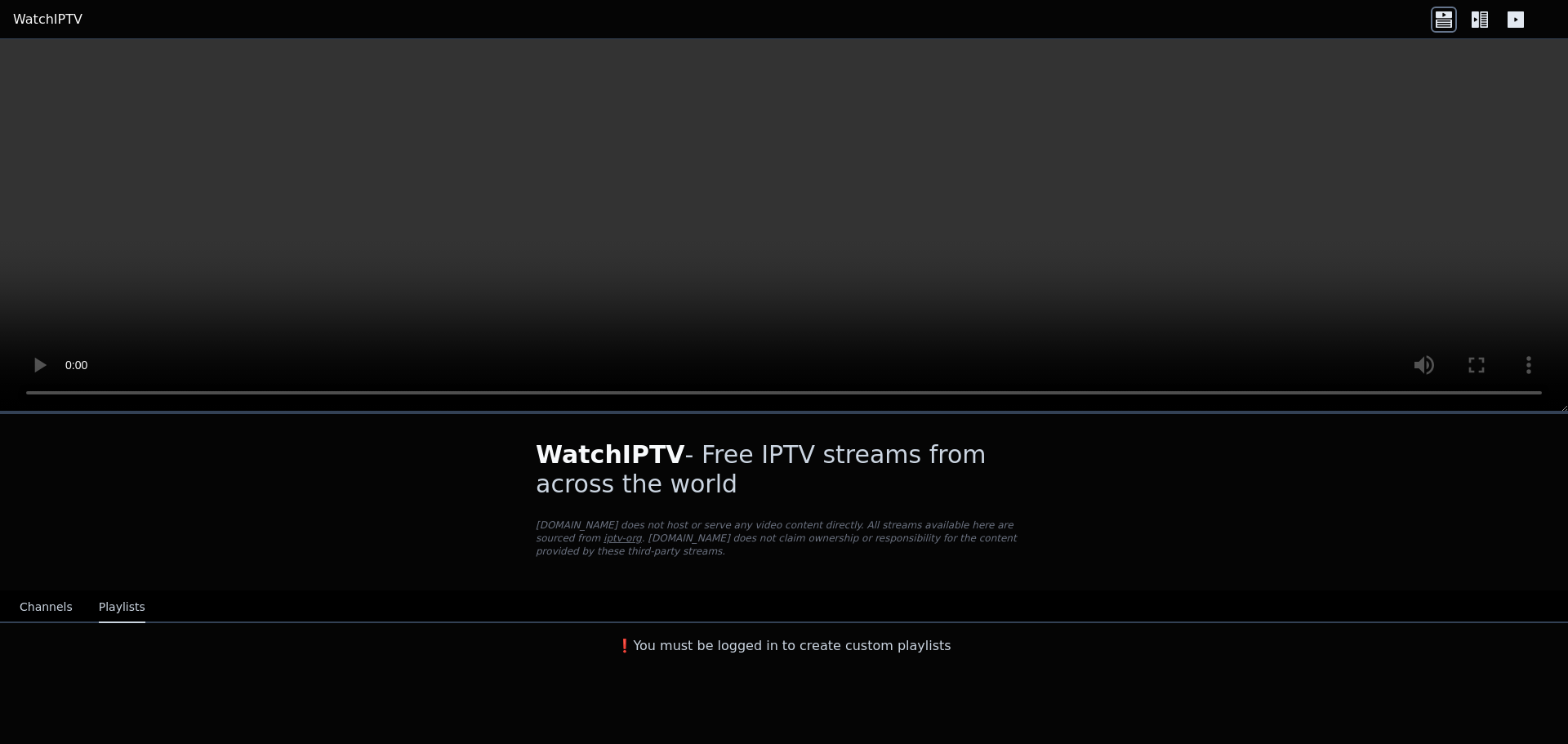
click at [703, 636] on h3 "❗️You must be logged in to create custom playlists" at bounding box center [784, 645] width 549 height 19
click at [709, 464] on h1 "WatchIPTV - Free IPTV streams from across the world" at bounding box center [783, 469] width 497 height 59
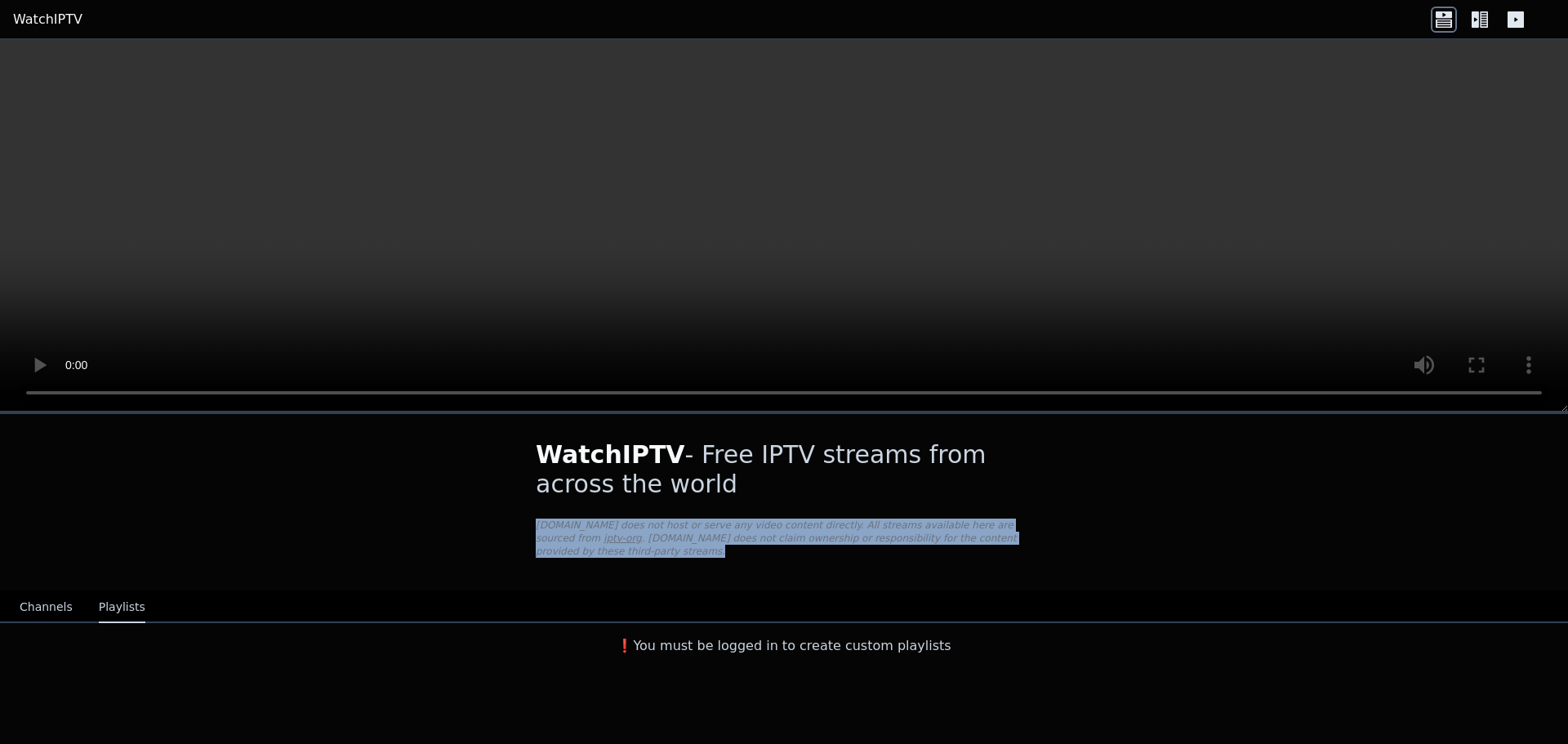
drag, startPoint x: 514, startPoint y: 525, endPoint x: 1015, endPoint y: 542, distance: 501.3
click at [1015, 542] on div "WatchIPTV - Free IPTV streams from across the world [DOMAIN_NAME] does not host…" at bounding box center [784, 501] width 549 height 177
click at [891, 520] on p "[DOMAIN_NAME] does not host or serve any video content directly. All streams av…" at bounding box center [783, 538] width 497 height 39
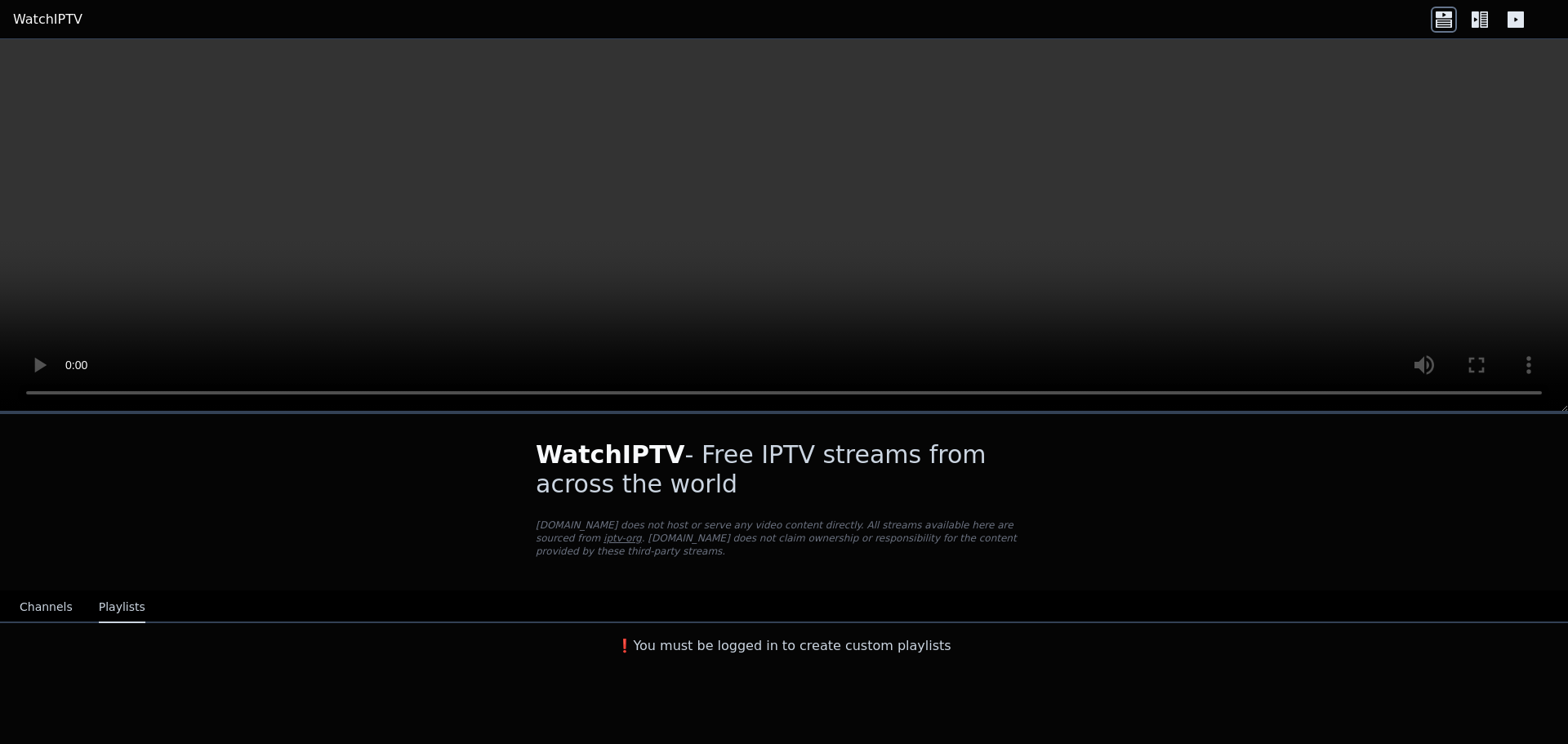
click at [54, 16] on link "WatchIPTV" at bounding box center [48, 19] width 70 height 19
click at [1510, 19] on icon at bounding box center [1515, 19] width 16 height 16
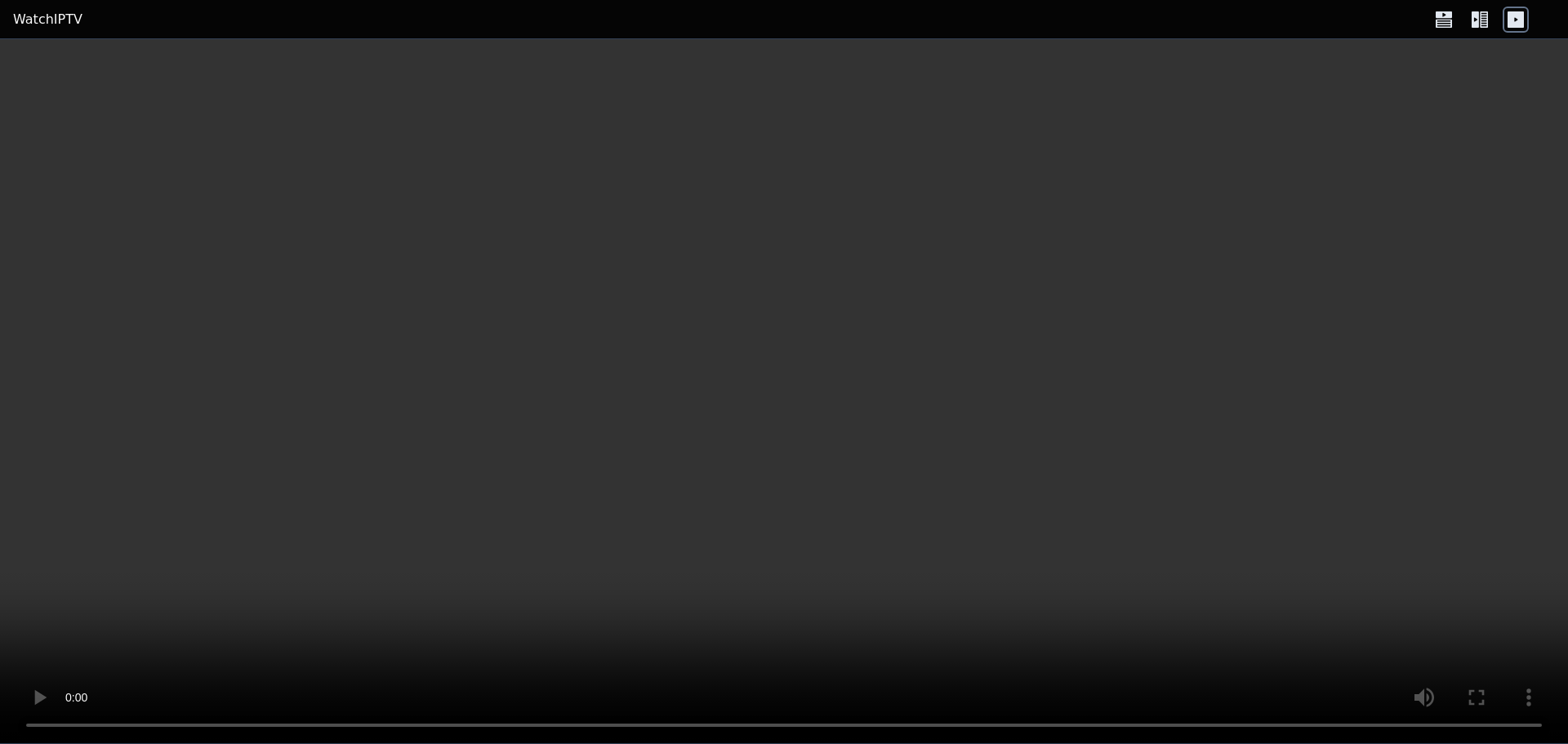
click at [1517, 19] on icon at bounding box center [1515, 19] width 27 height 27
click at [1476, 17] on icon at bounding box center [1475, 19] width 7 height 16
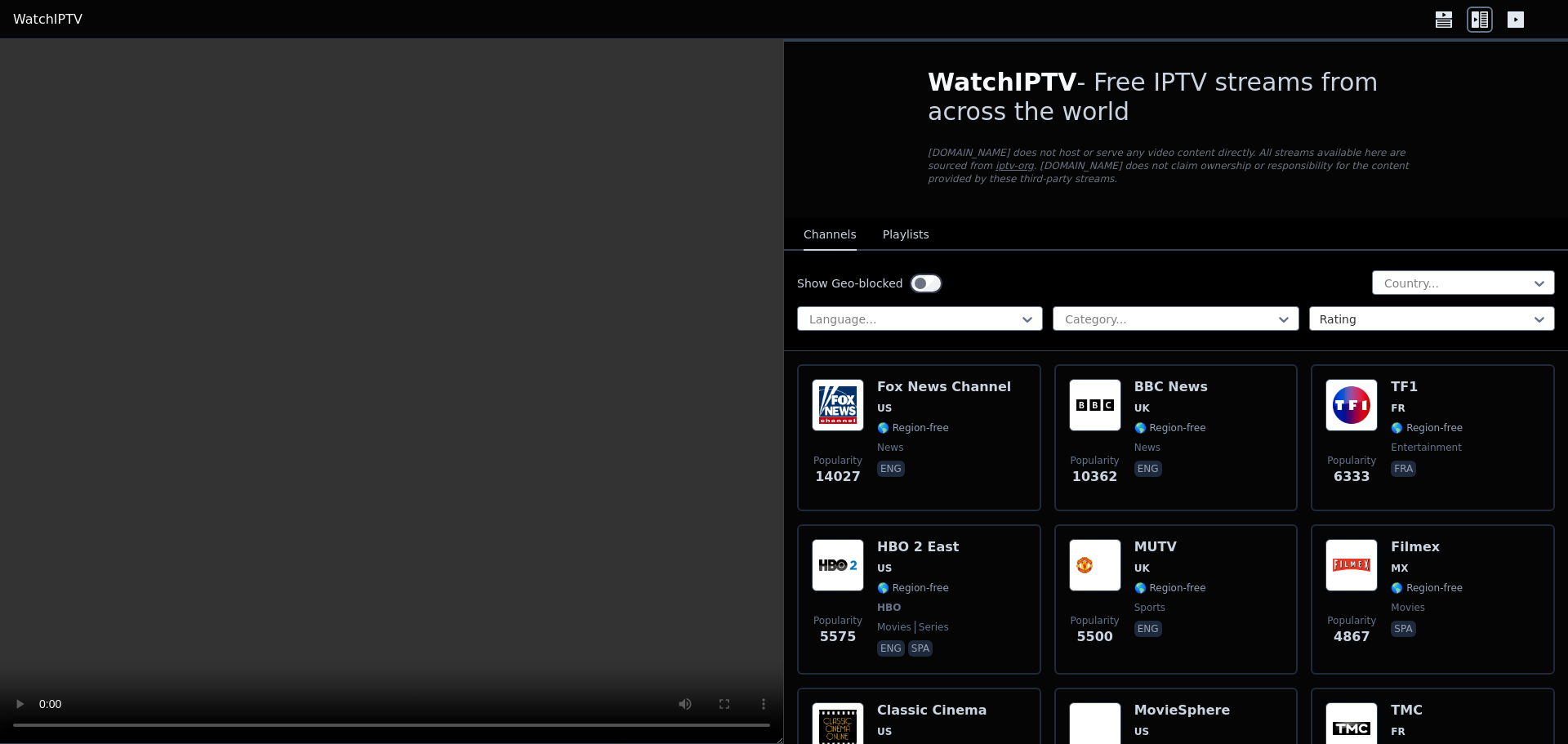
click at [1448, 24] on icon at bounding box center [1444, 19] width 27 height 27
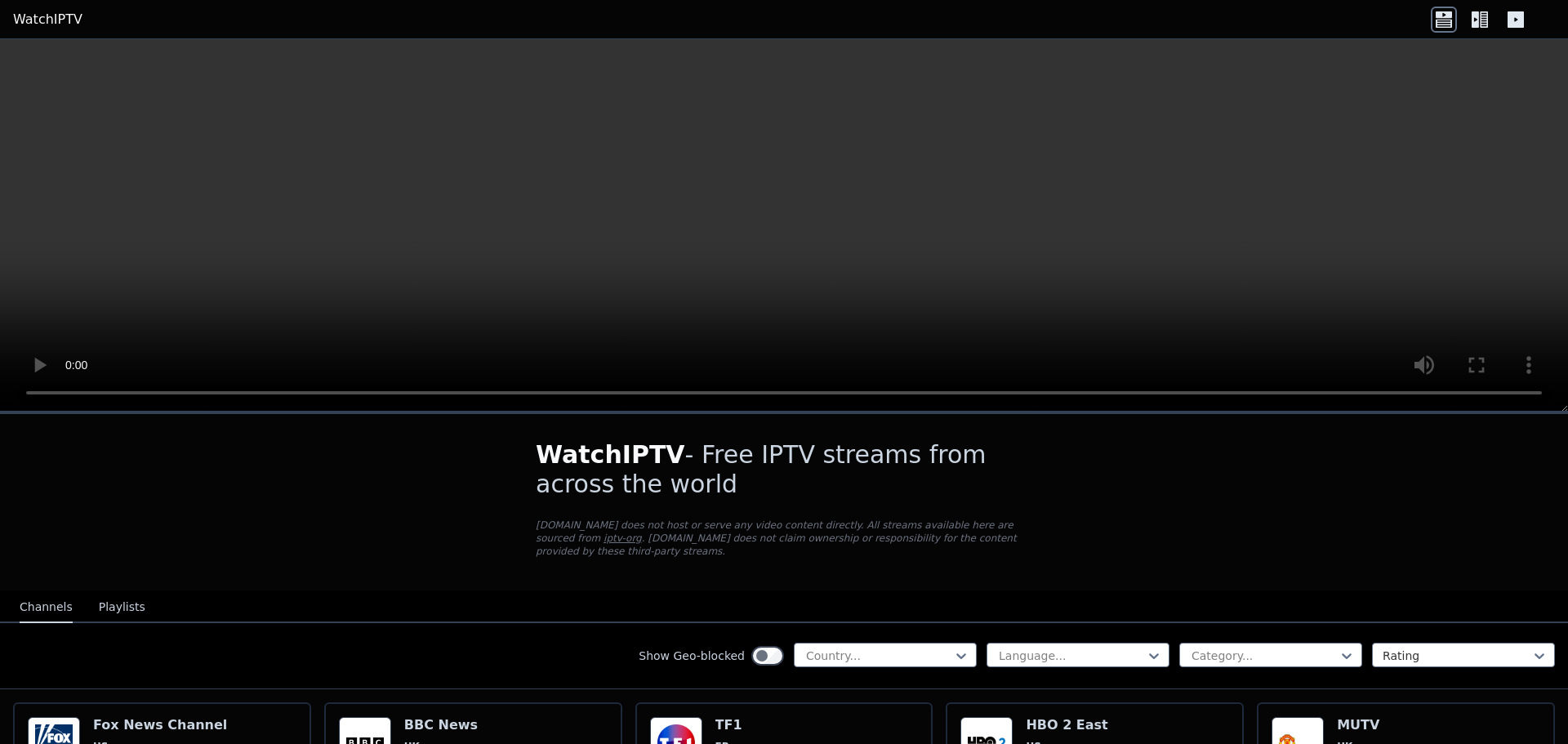
click at [1484, 23] on icon at bounding box center [1479, 19] width 27 height 27
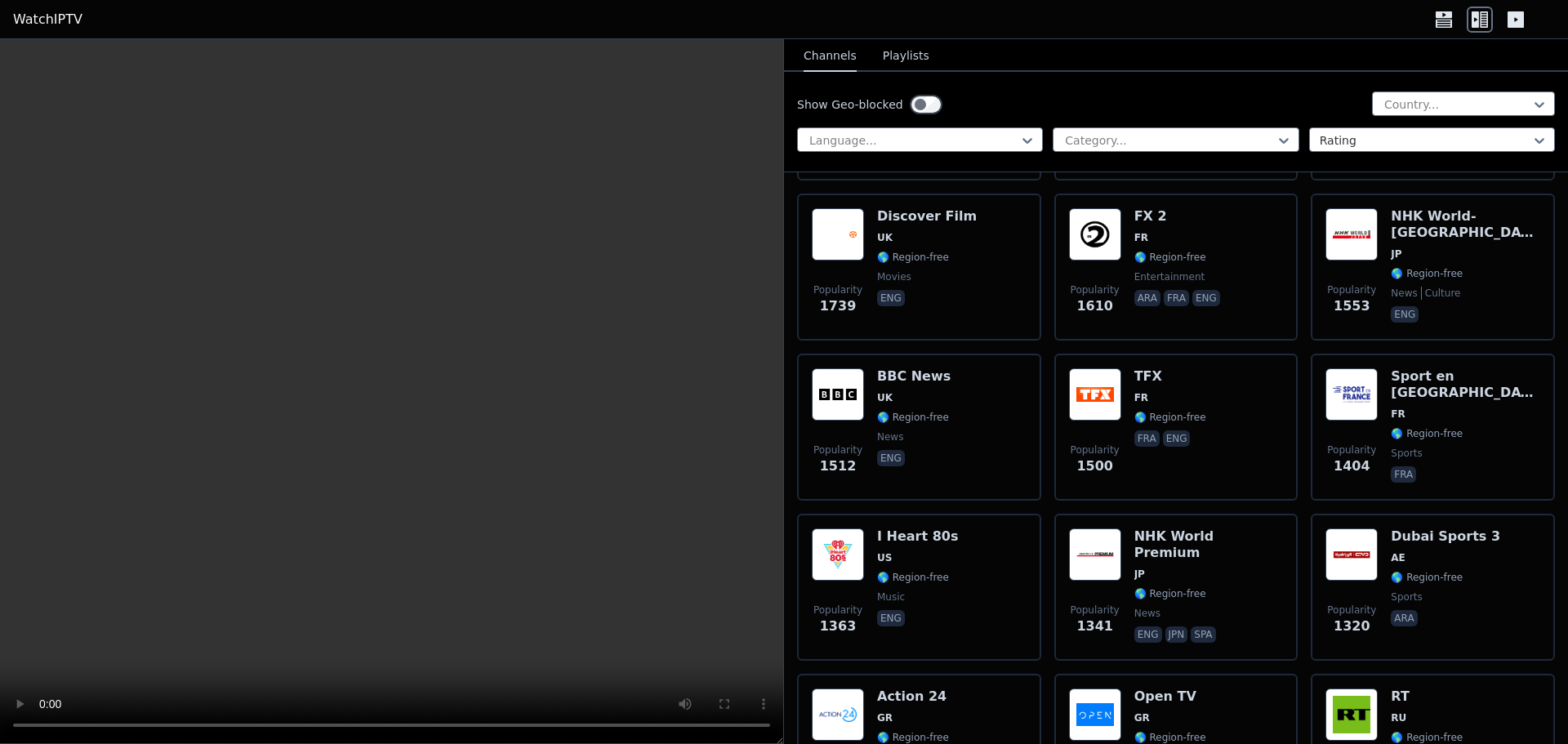
scroll to position [1796, 0]
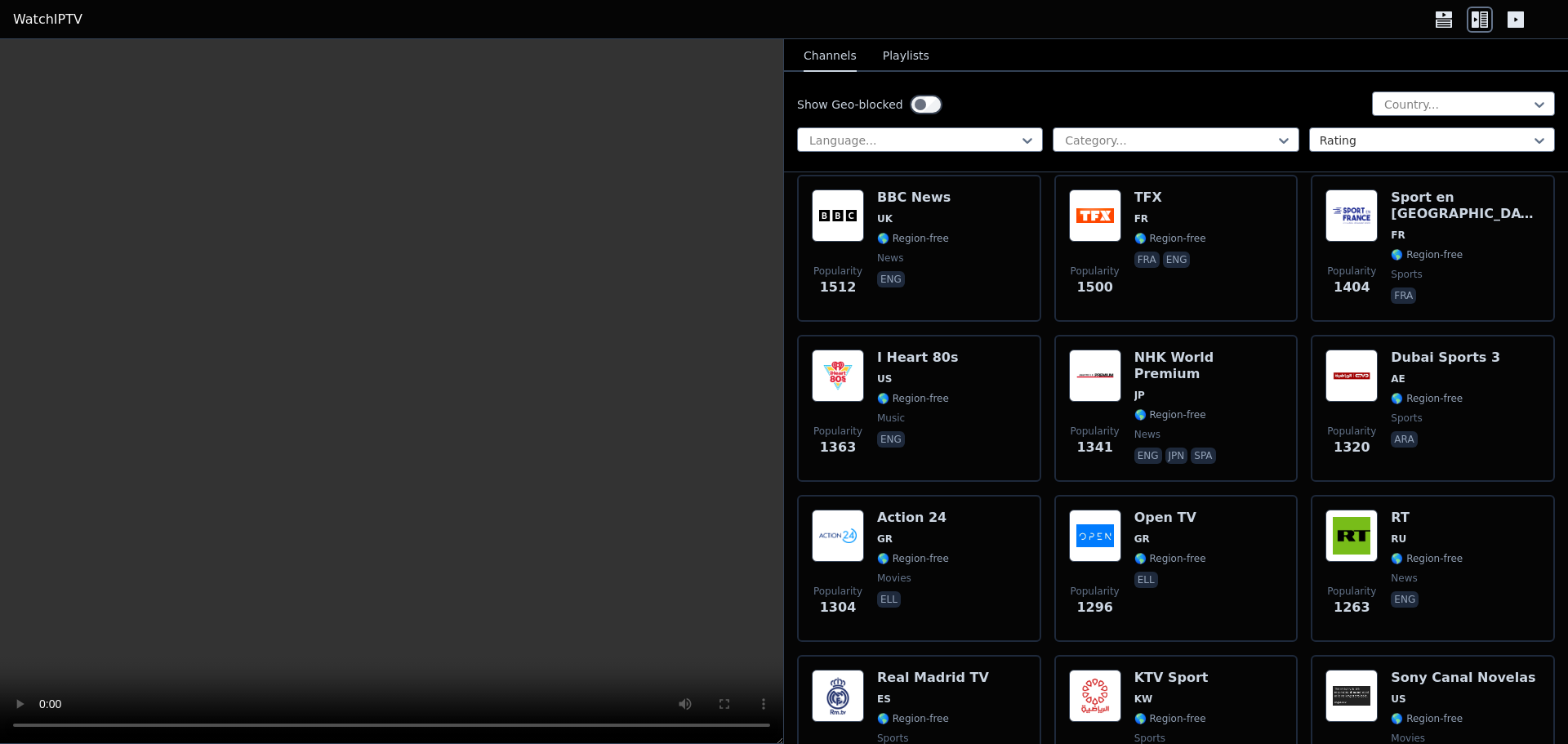
click at [849, 84] on div "Show Geo-blocked Country... Language... Category... Rating" at bounding box center [1176, 123] width 784 height 101
click at [854, 107] on label "Show Geo-blocked" at bounding box center [850, 104] width 106 height 16
